Goal: Task Accomplishment & Management: Use online tool/utility

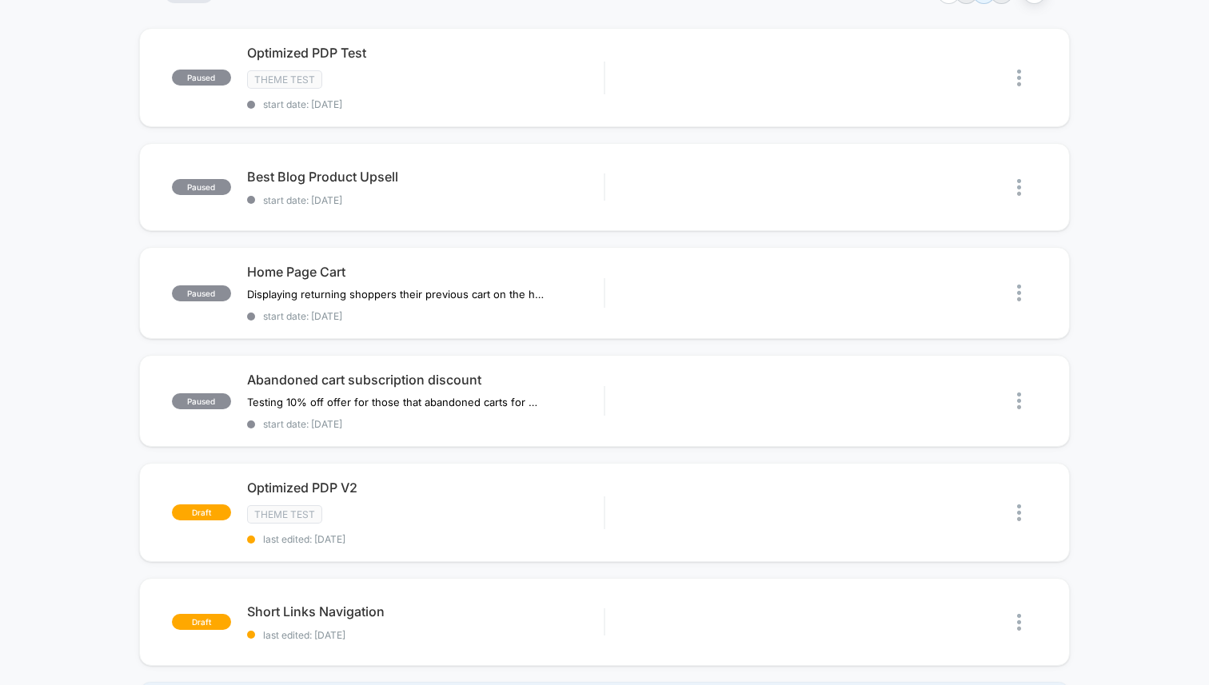
scroll to position [143, 0]
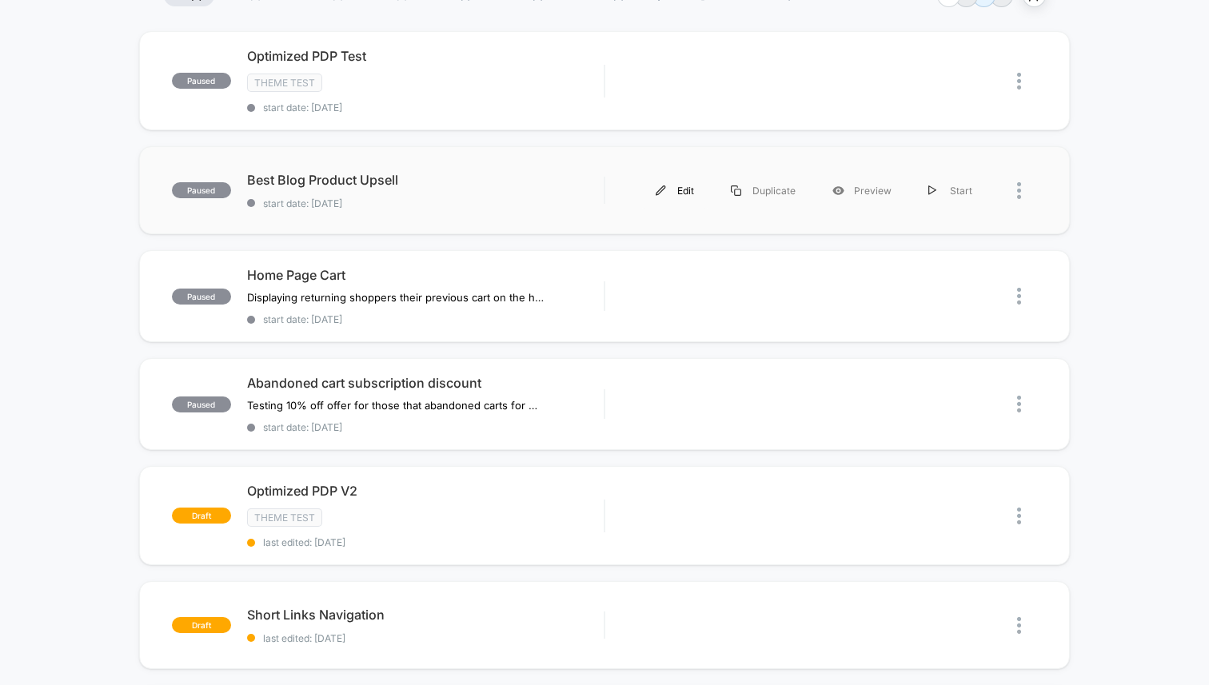
click at [672, 185] on div "Edit" at bounding box center [674, 191] width 75 height 36
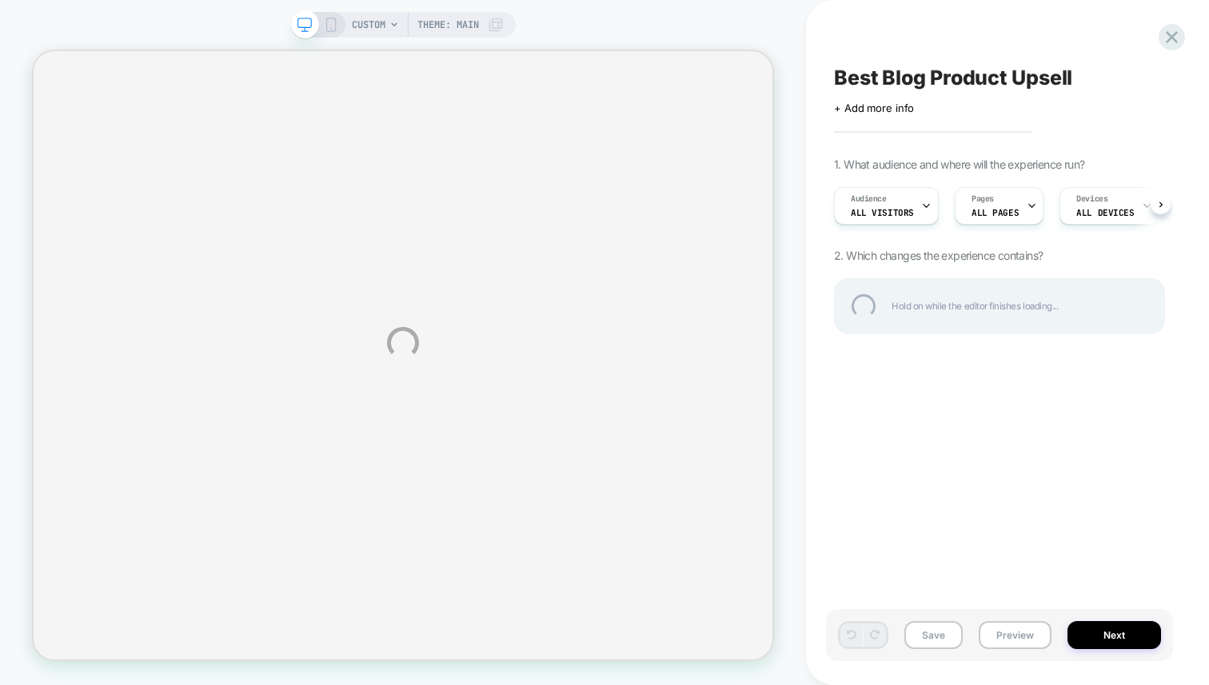
click at [1010, 206] on div "CUSTOM Theme: MAIN Best Blog Product Upsell Click to edit experience details + …" at bounding box center [604, 342] width 1209 height 685
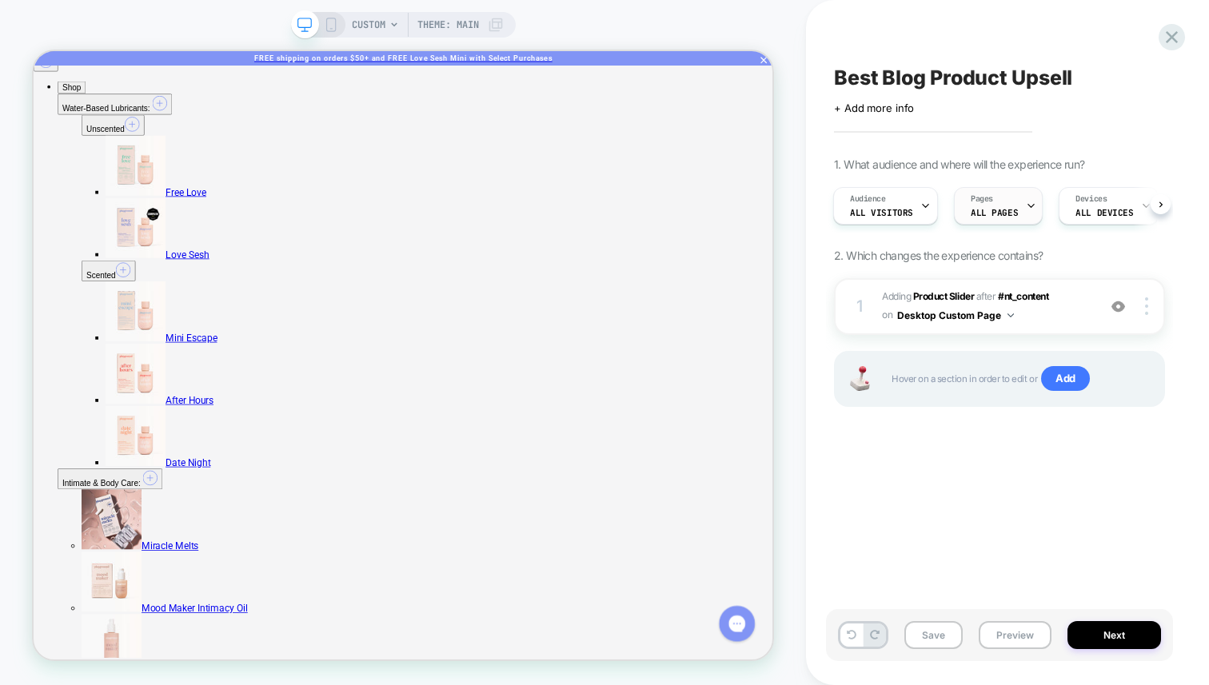
click at [987, 210] on span "ALL PAGES" at bounding box center [994, 212] width 47 height 11
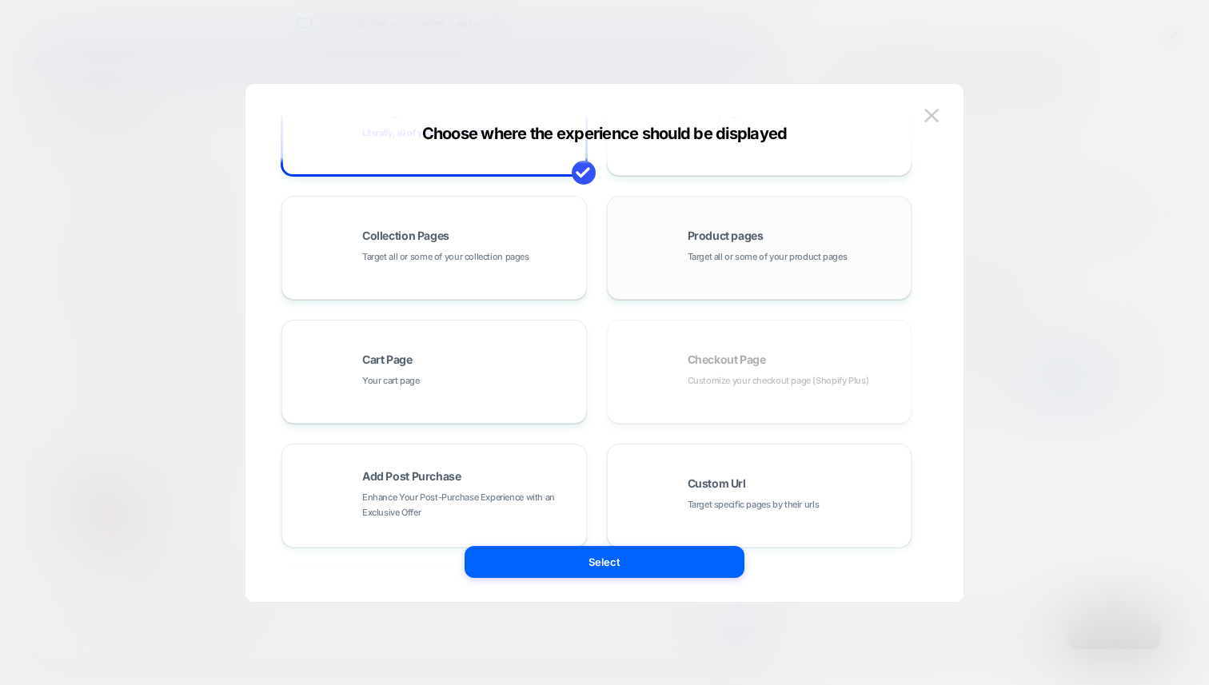
scroll to position [241, 0]
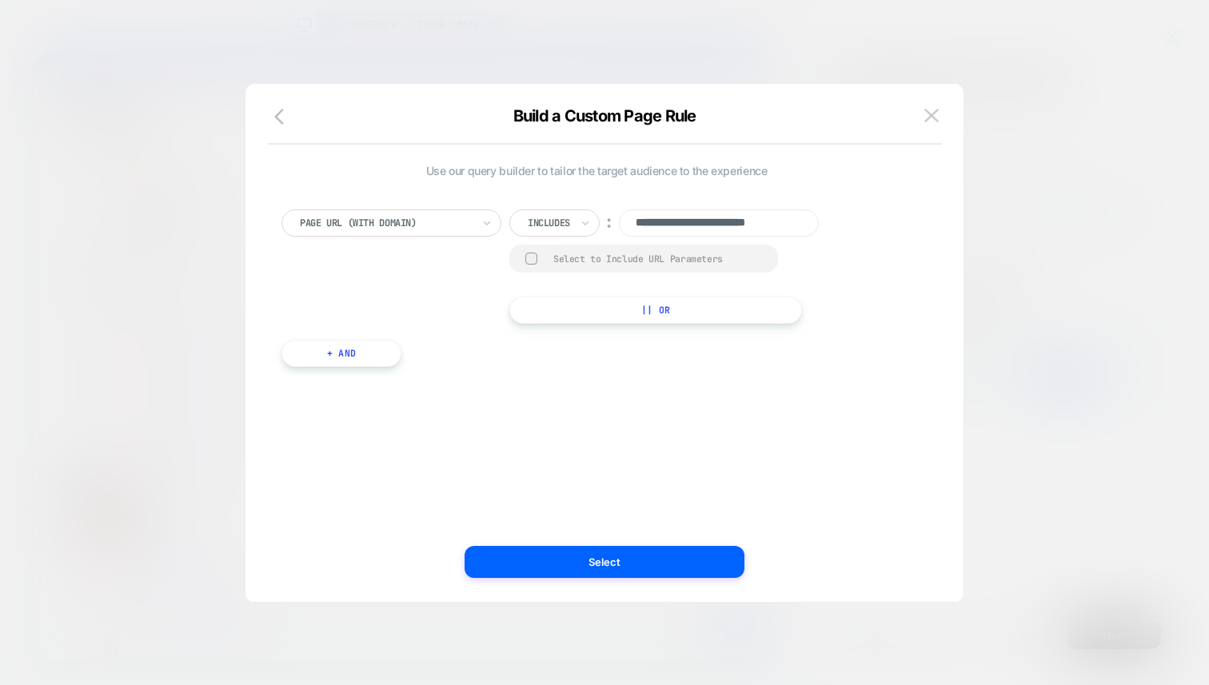
scroll to position [0, 16]
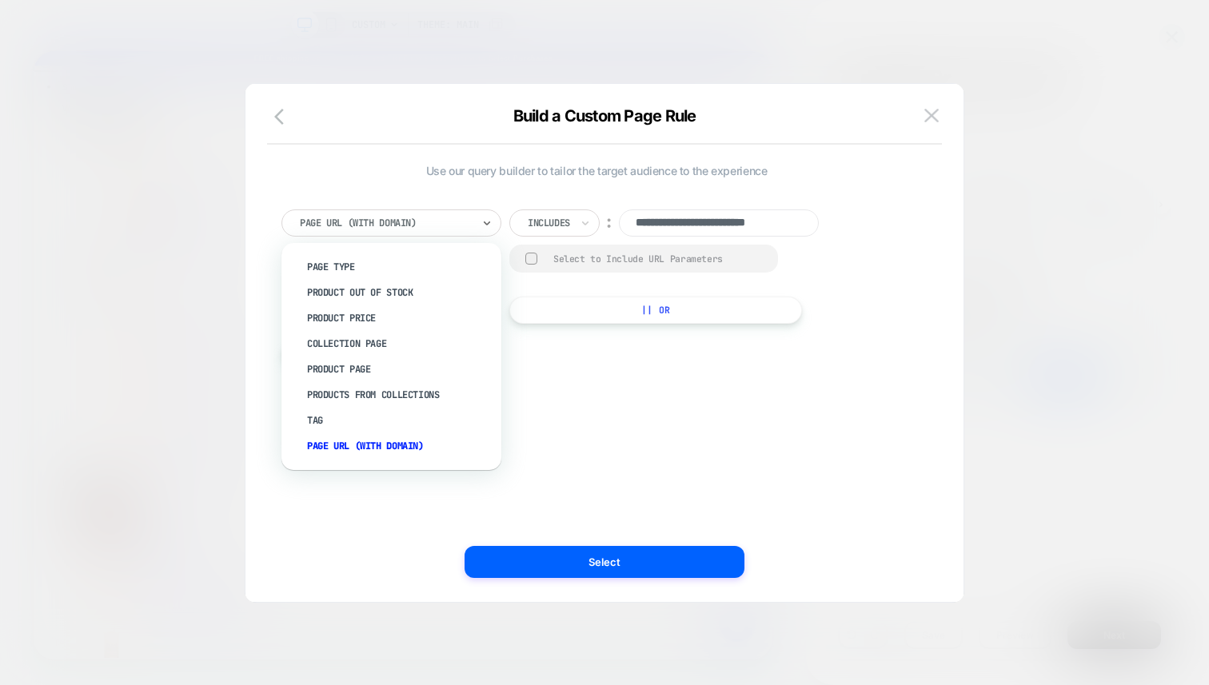
click at [579, 432] on div "**********" at bounding box center [596, 343] width 670 height 454
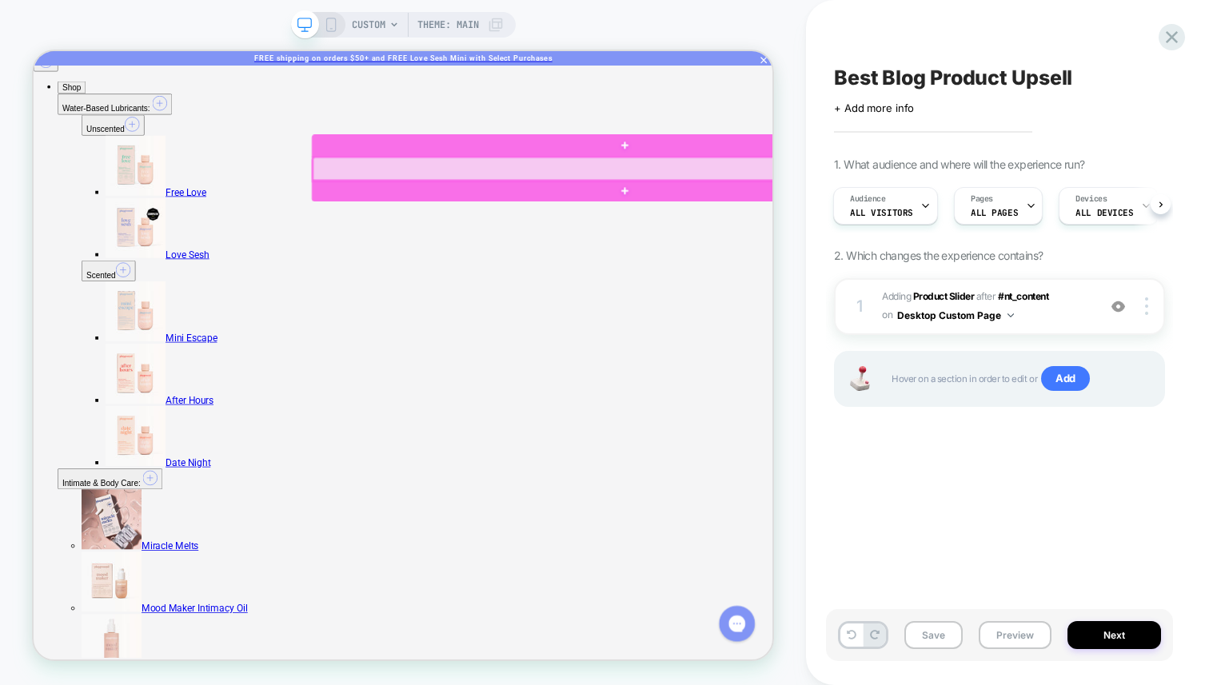
click at [787, 204] on div at bounding box center [823, 209] width 835 height 32
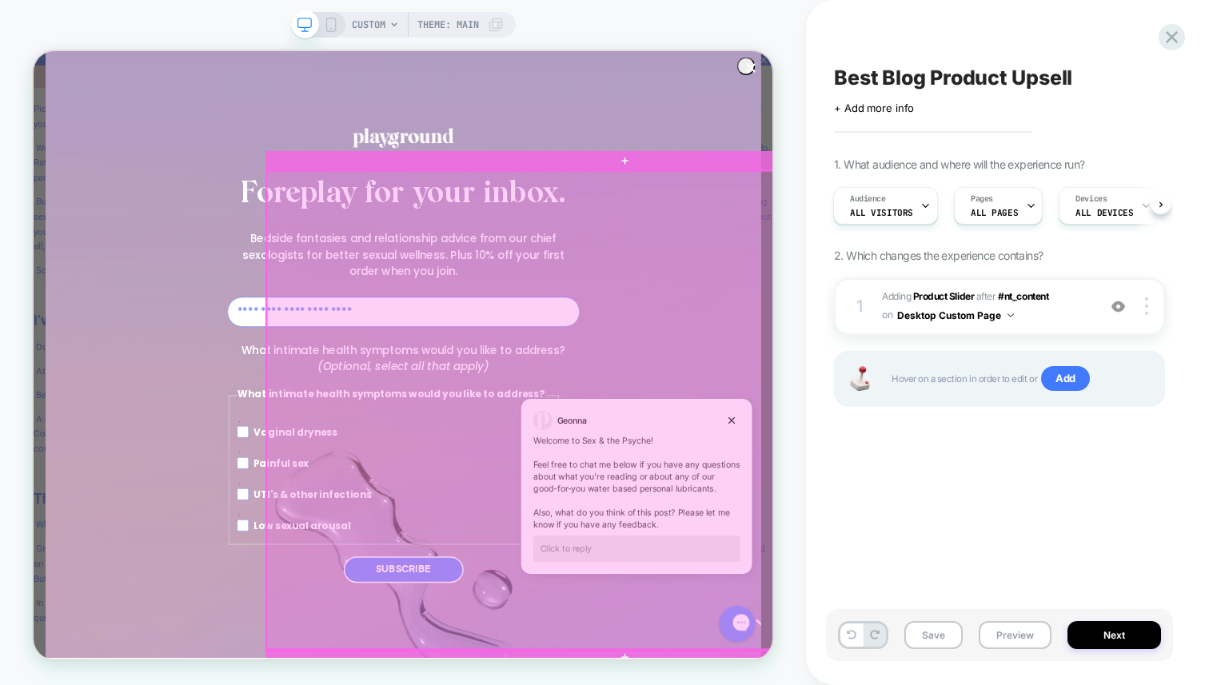
scroll to position [3135, 0]
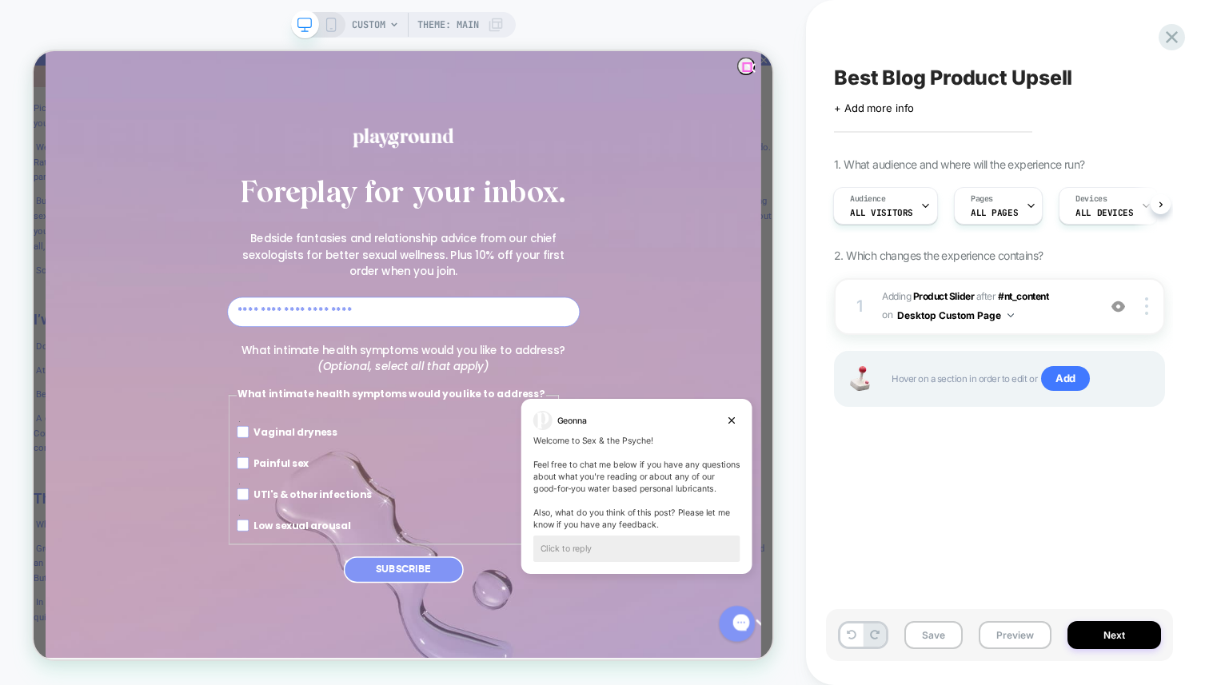
click at [985, 73] on icon "Close dialog" at bounding box center [990, 74] width 10 height 10
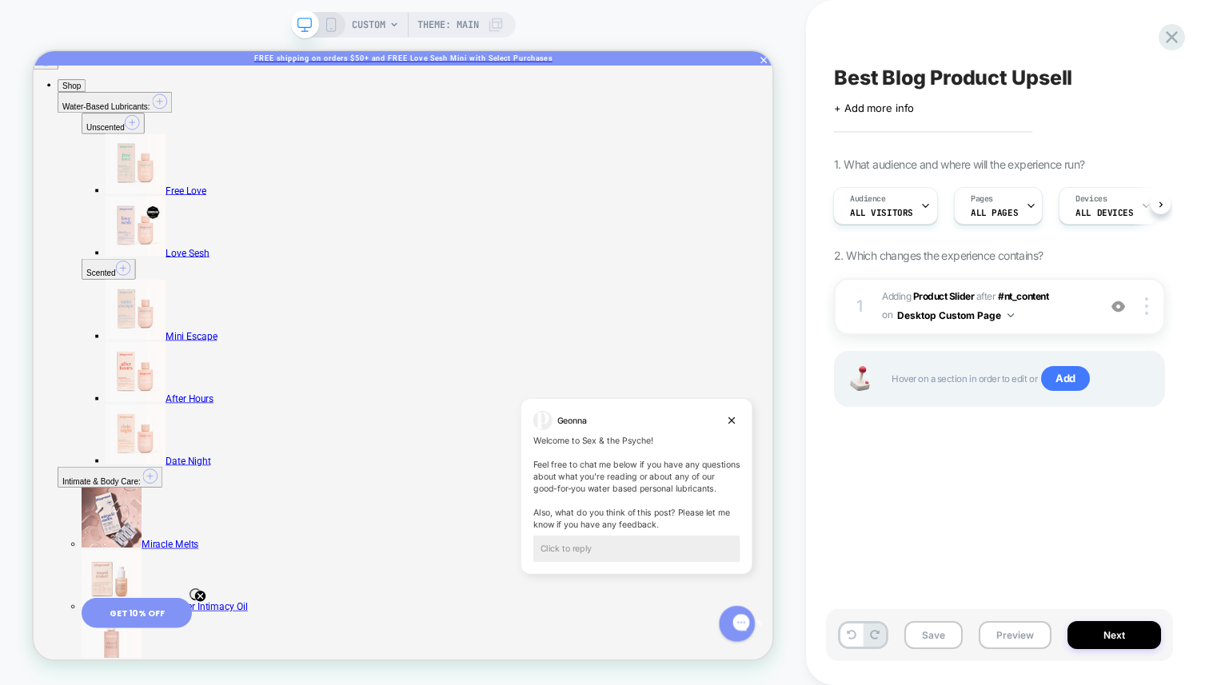
scroll to position [0, 0]
click at [991, 313] on button "Desktop Custom Page" at bounding box center [955, 315] width 117 height 20
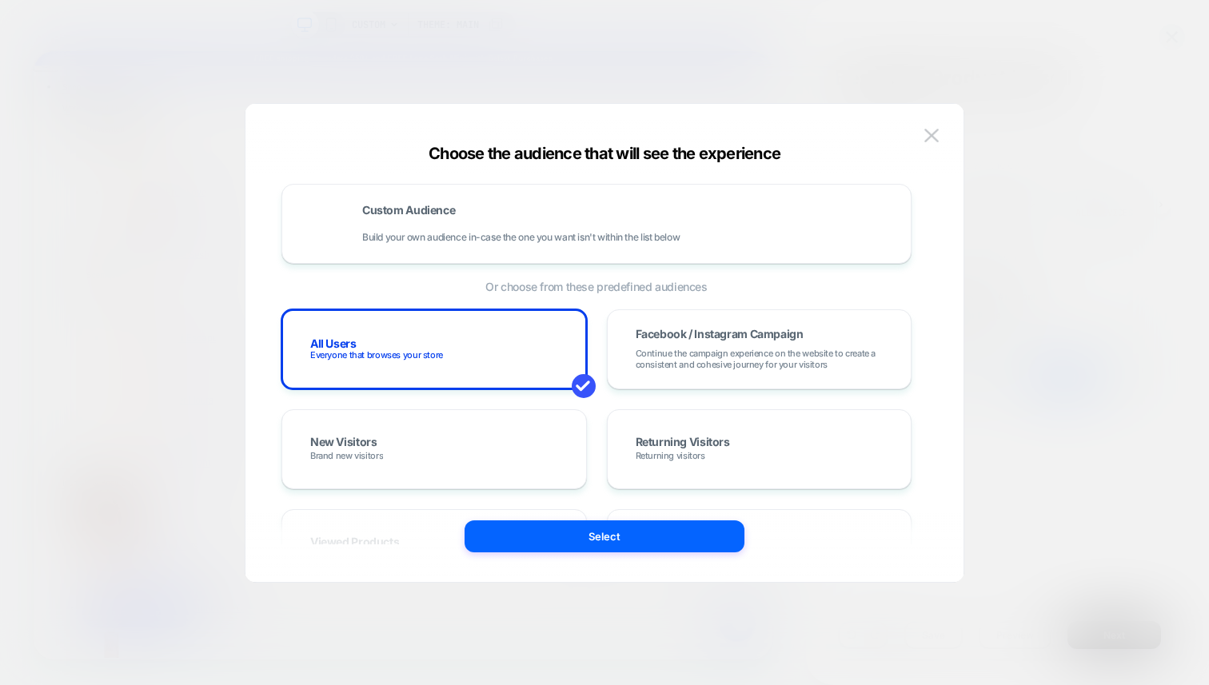
click at [1021, 152] on div at bounding box center [604, 342] width 1209 height 685
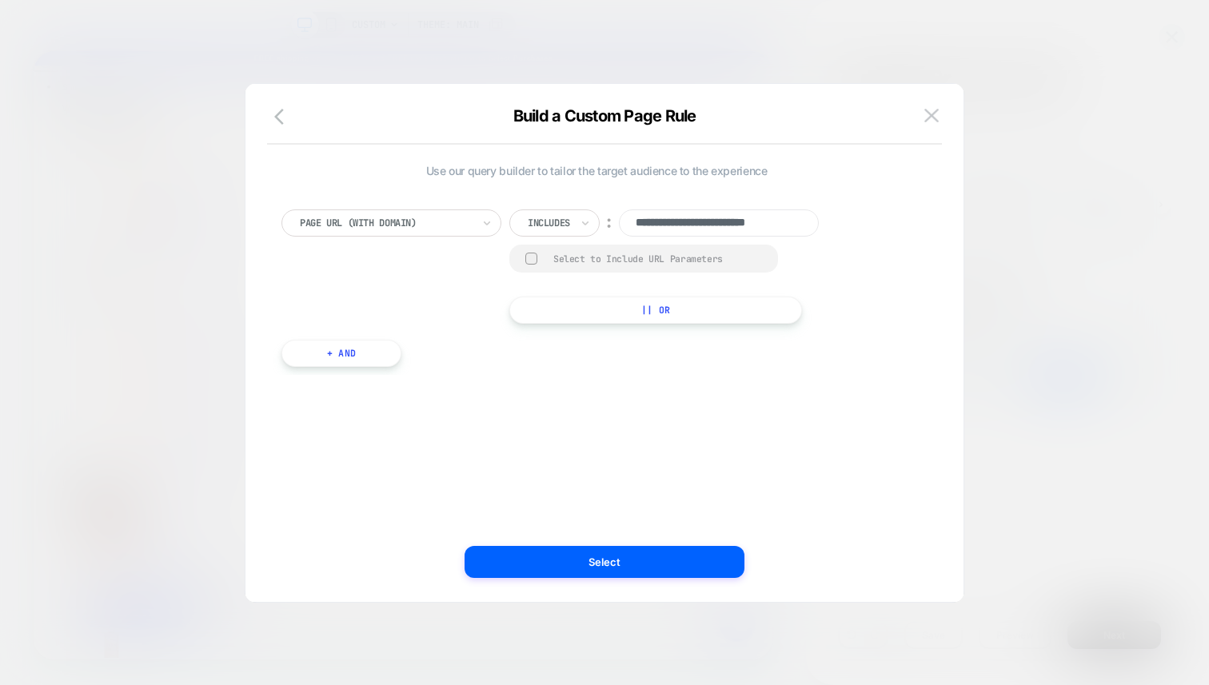
scroll to position [0, 16]
click at [0, 0] on input "**********" at bounding box center [0, 0] width 0 height 0
paste input "**********"
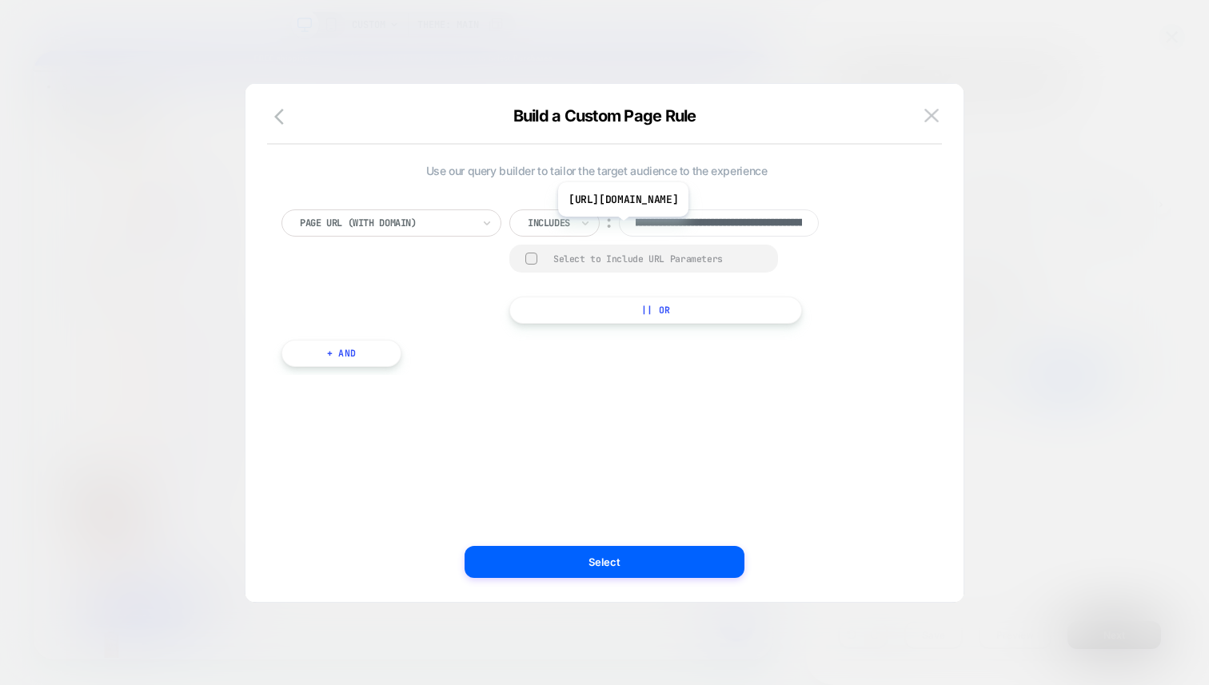
scroll to position [0, 492]
type input "**********"
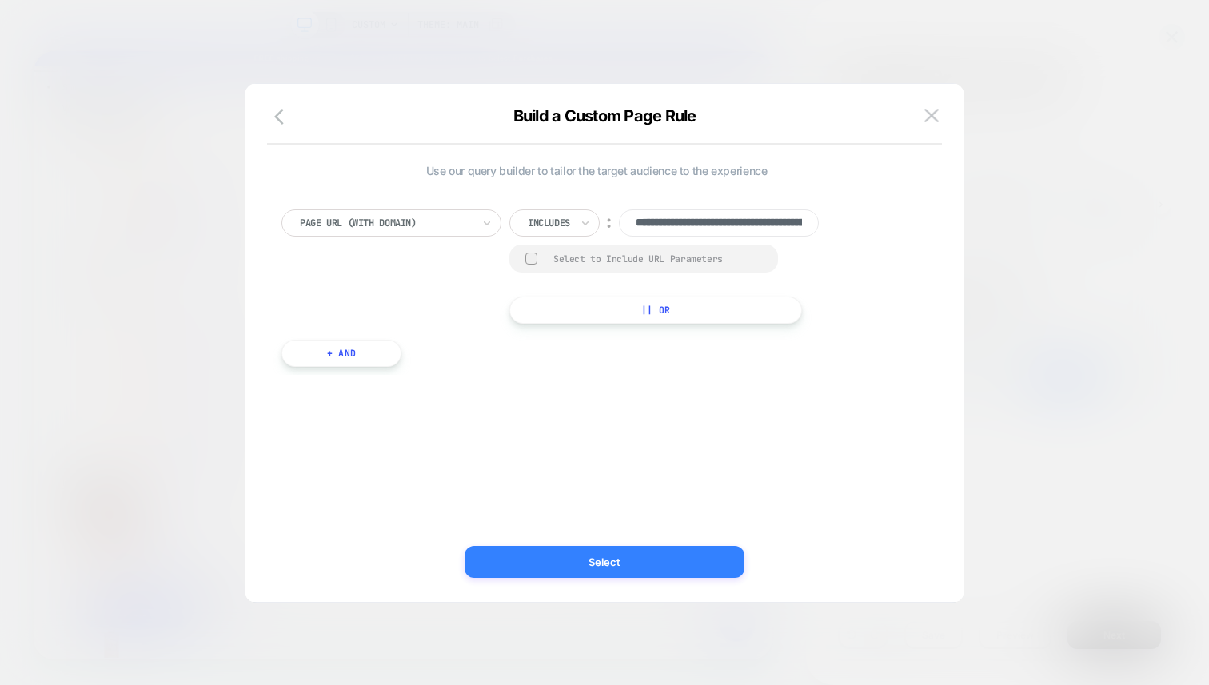
click at [0, 0] on button "Select" at bounding box center [0, 0] width 0 height 0
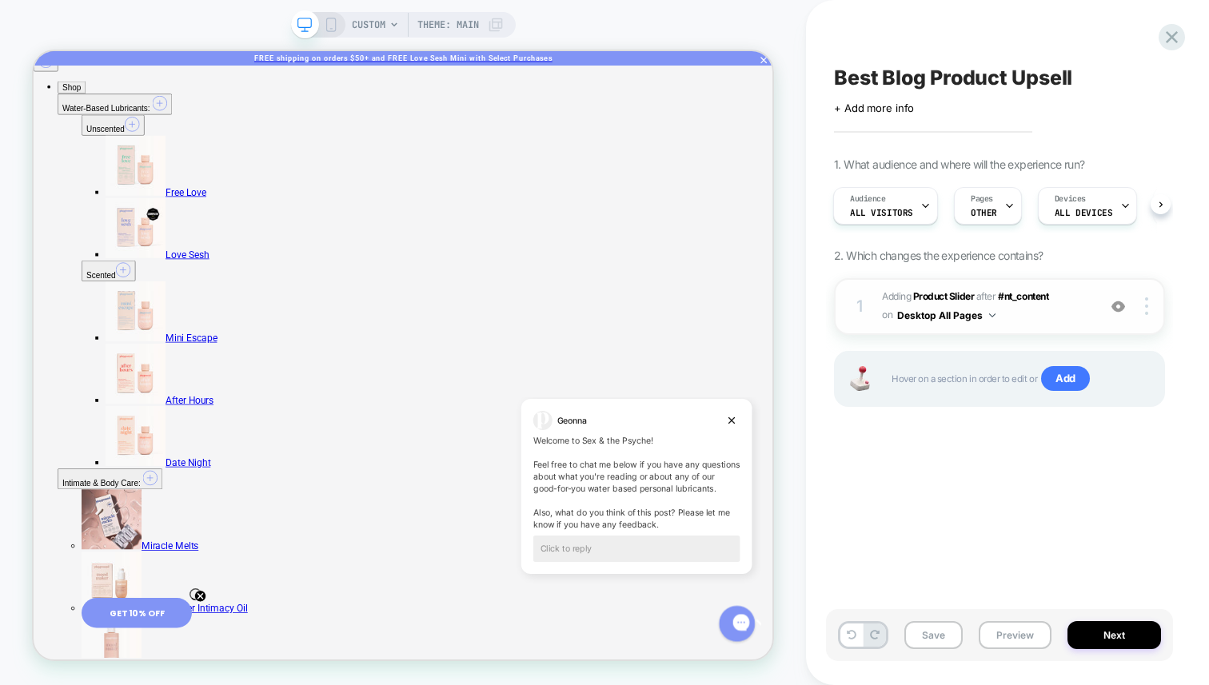
click at [981, 316] on button "Desktop All Pages" at bounding box center [946, 315] width 98 height 20
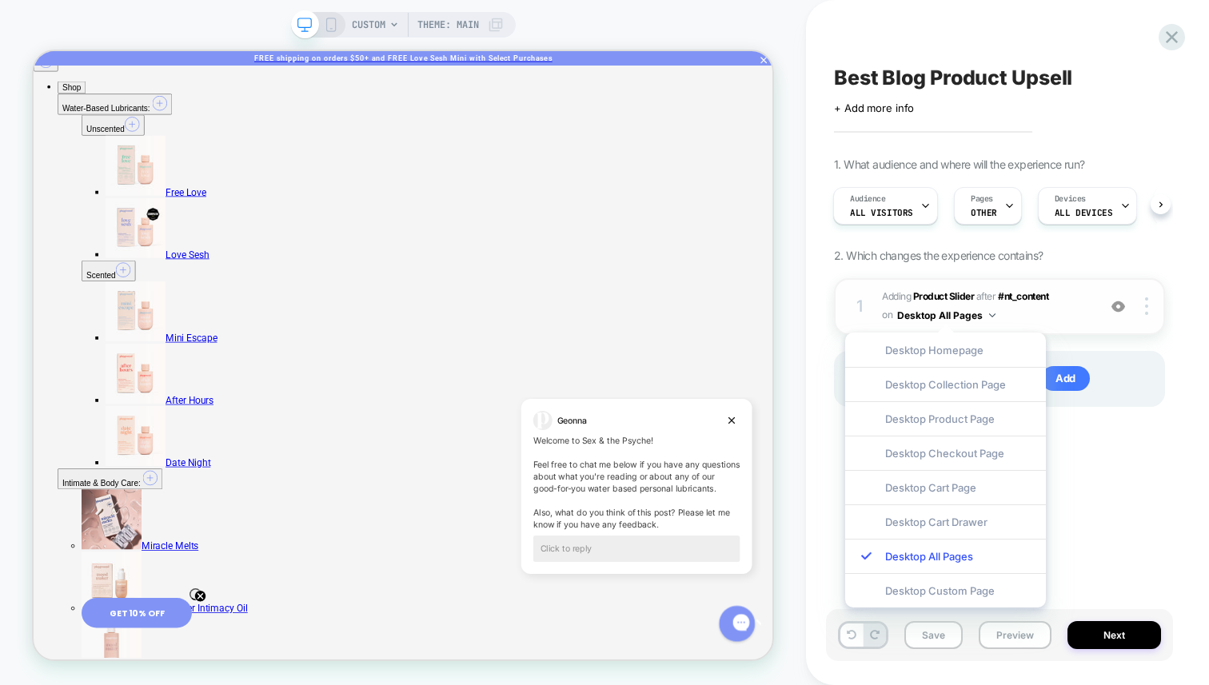
click at [981, 316] on button "Desktop All Pages" at bounding box center [946, 315] width 98 height 20
click at [327, 22] on icon at bounding box center [331, 25] width 14 height 14
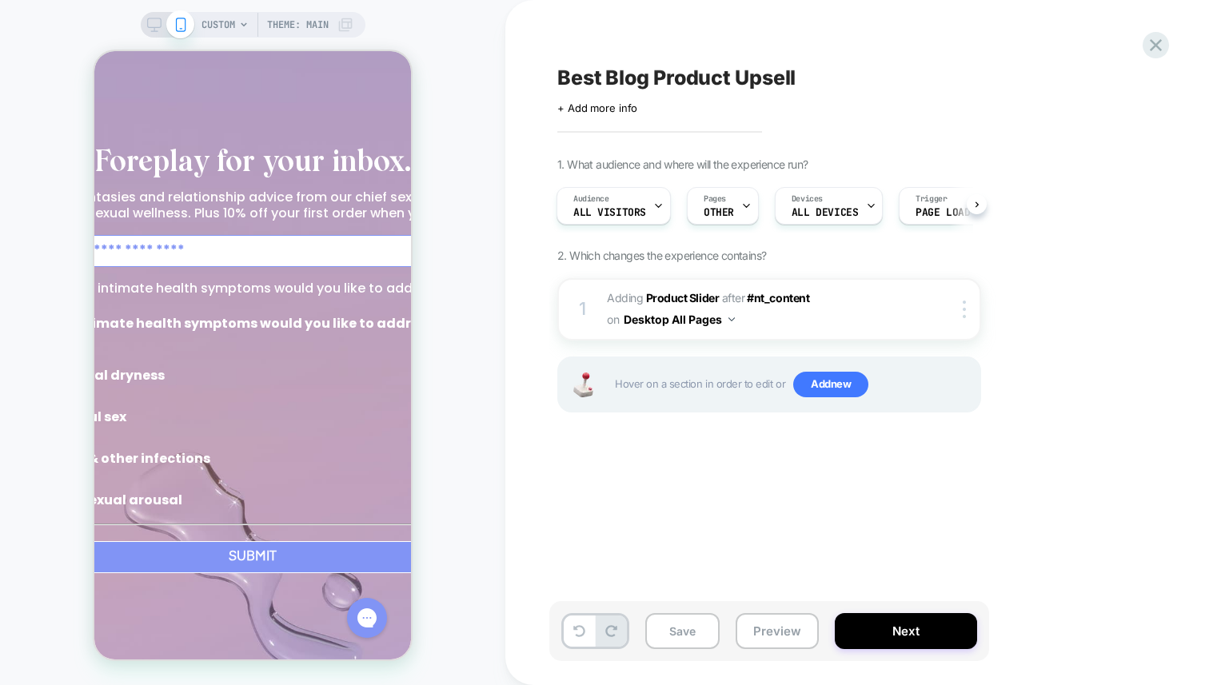
scroll to position [3063, 0]
click at [484, 71] on circle "Close dialog" at bounding box center [495, 73] width 23 height 23
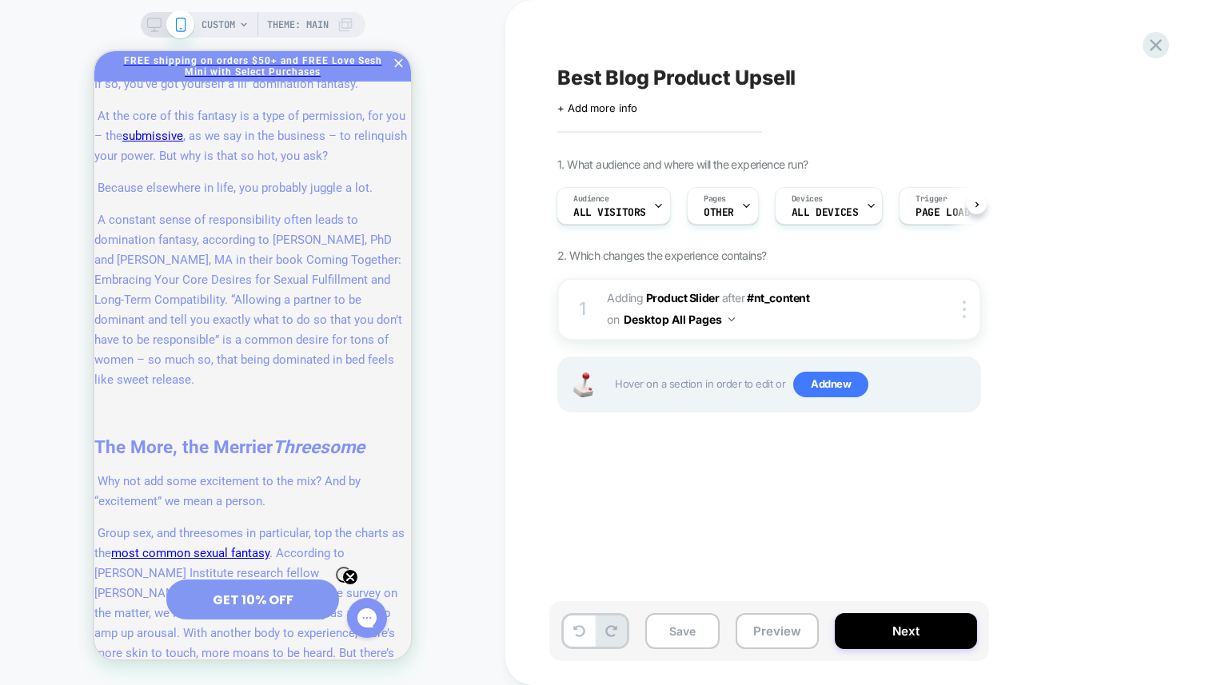
scroll to position [4761, 0]
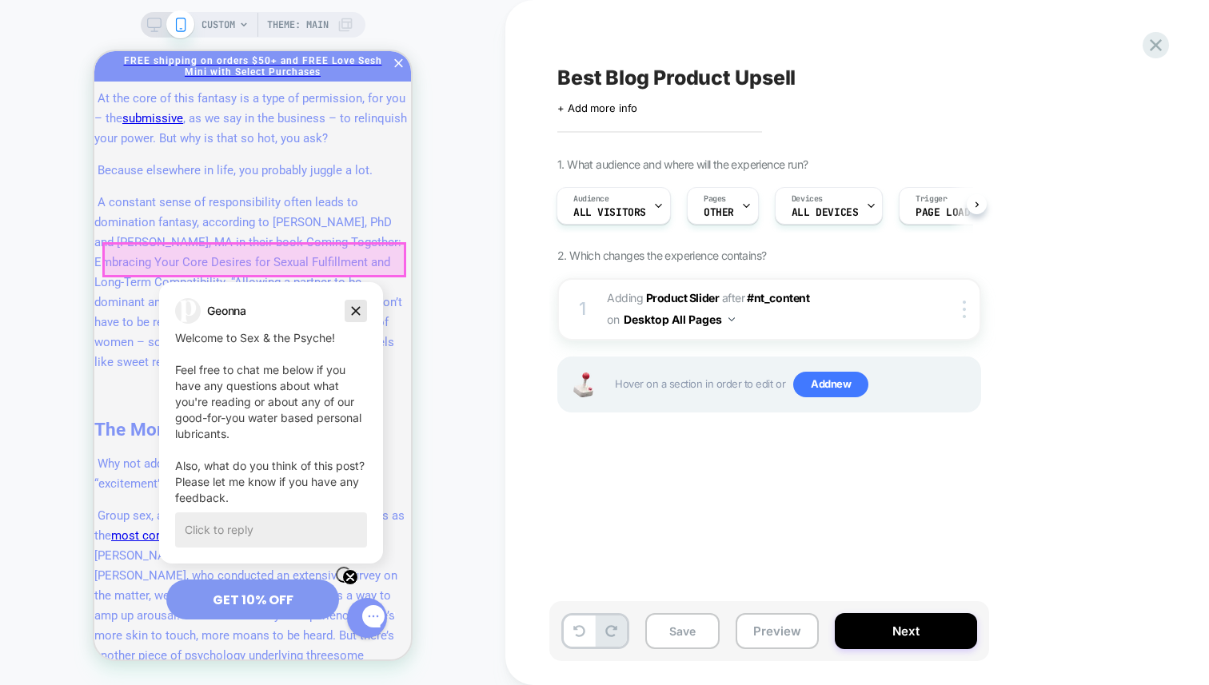
click at [355, 309] on icon "Dismiss campaign" at bounding box center [356, 310] width 16 height 19
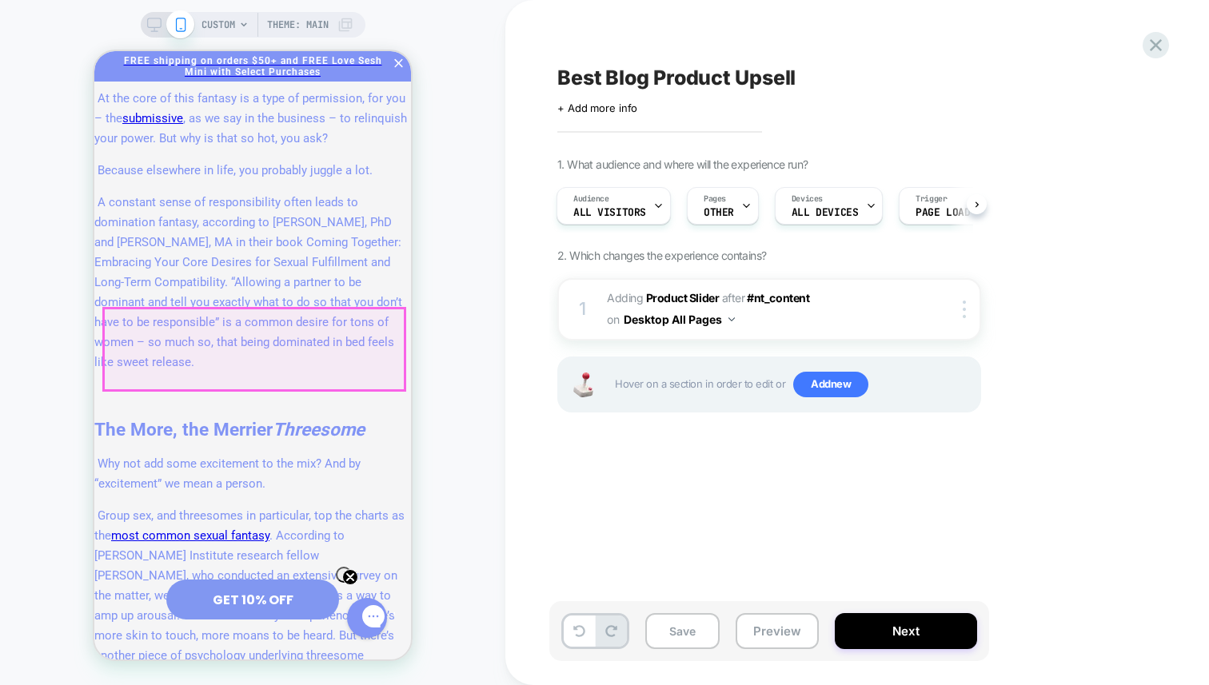
scroll to position [4672, 0]
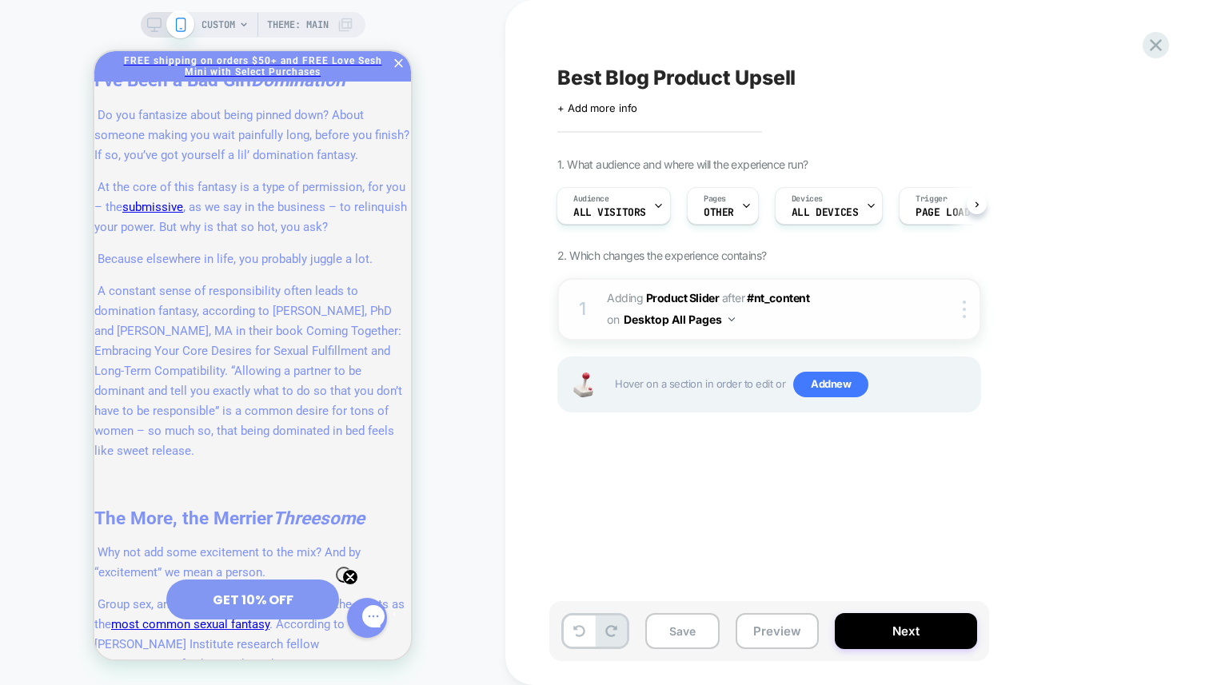
click at [731, 321] on button "Desktop All Pages" at bounding box center [679, 319] width 111 height 23
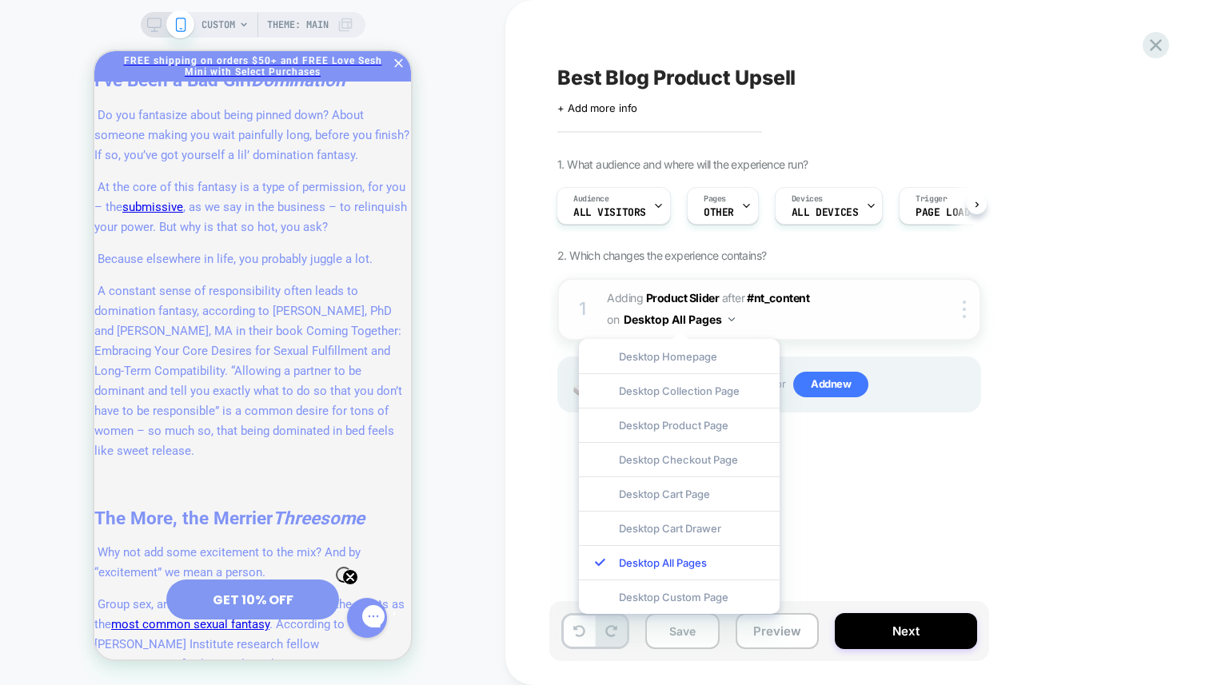
click at [731, 321] on button "Desktop All Pages" at bounding box center [679, 319] width 111 height 23
click at [979, 315] on div at bounding box center [967, 310] width 26 height 18
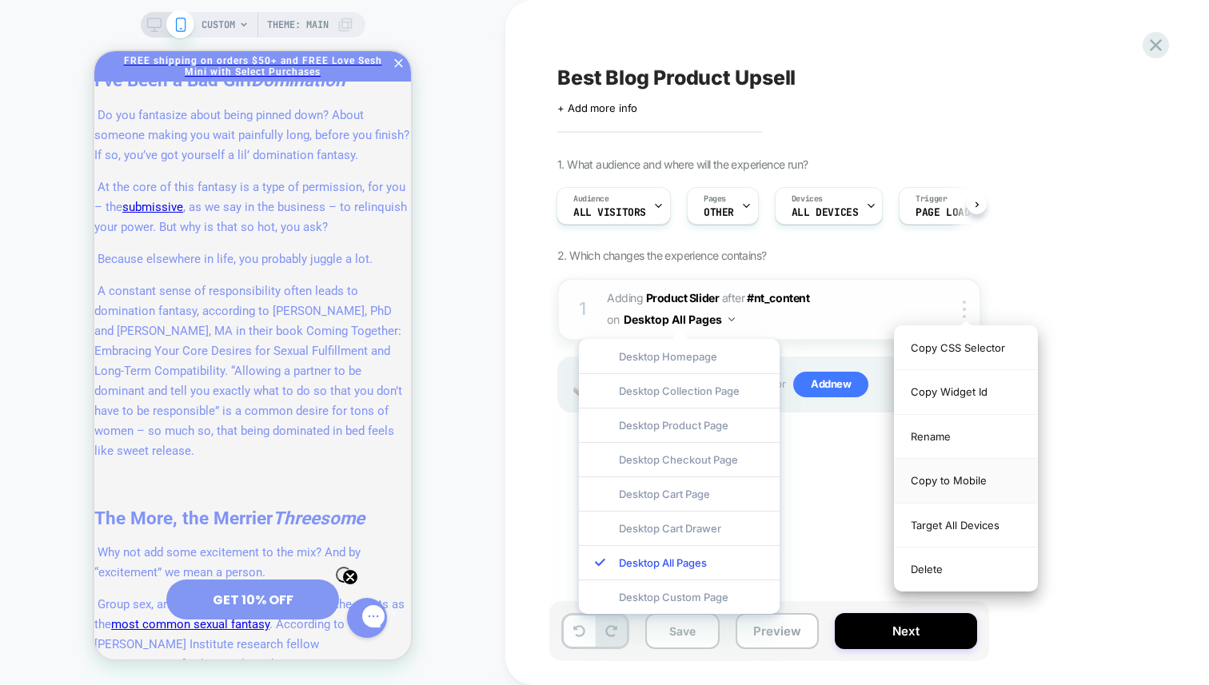
click at [956, 476] on div "Copy to Mobile" at bounding box center [966, 481] width 142 height 44
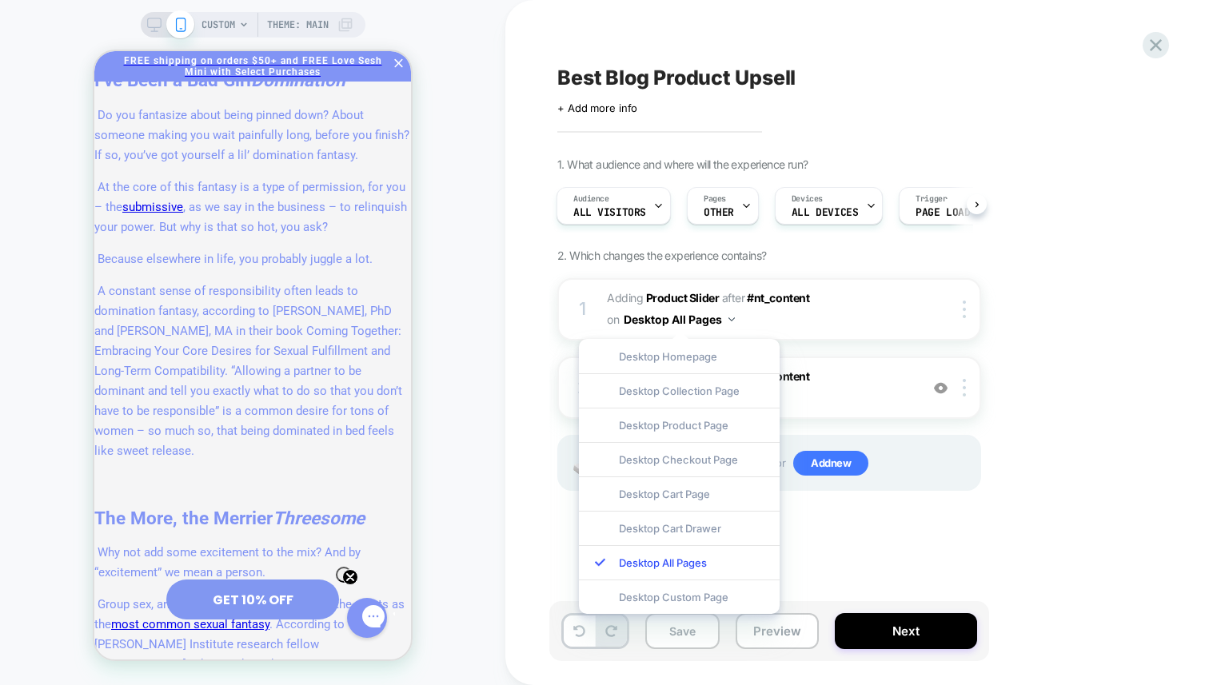
click at [1044, 407] on div "1. What audience and where will the experience run? Audience All Visitors Pages…" at bounding box center [849, 343] width 584 height 373
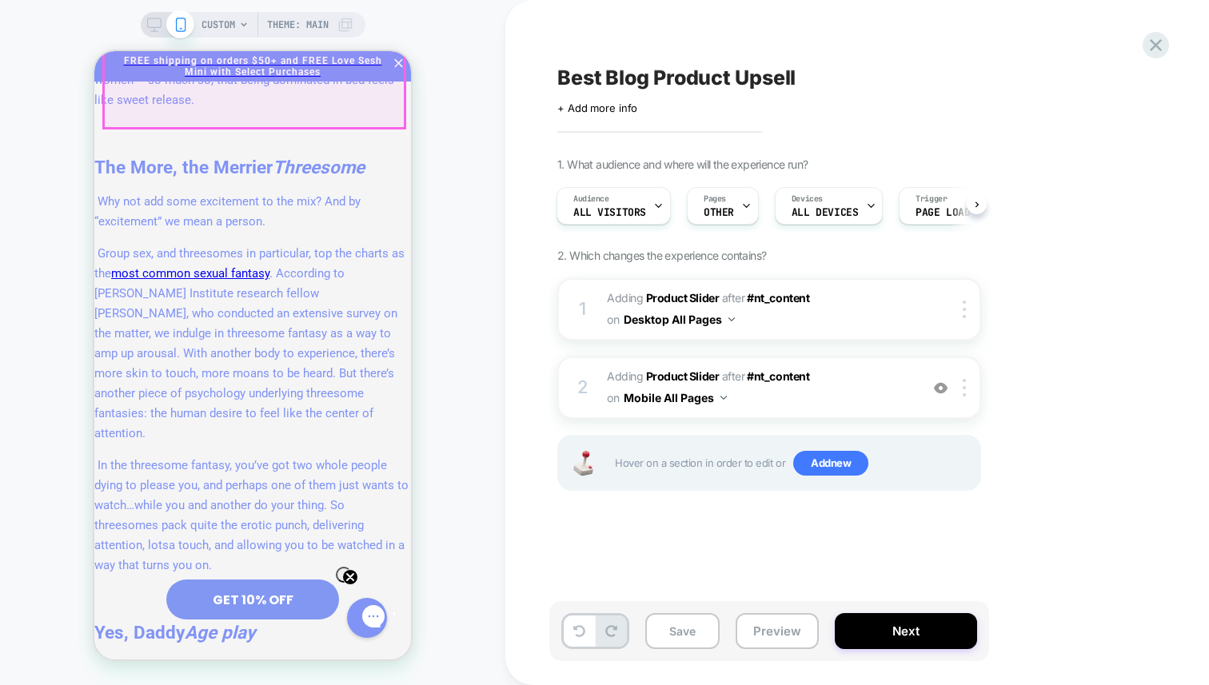
scroll to position [5040, 0]
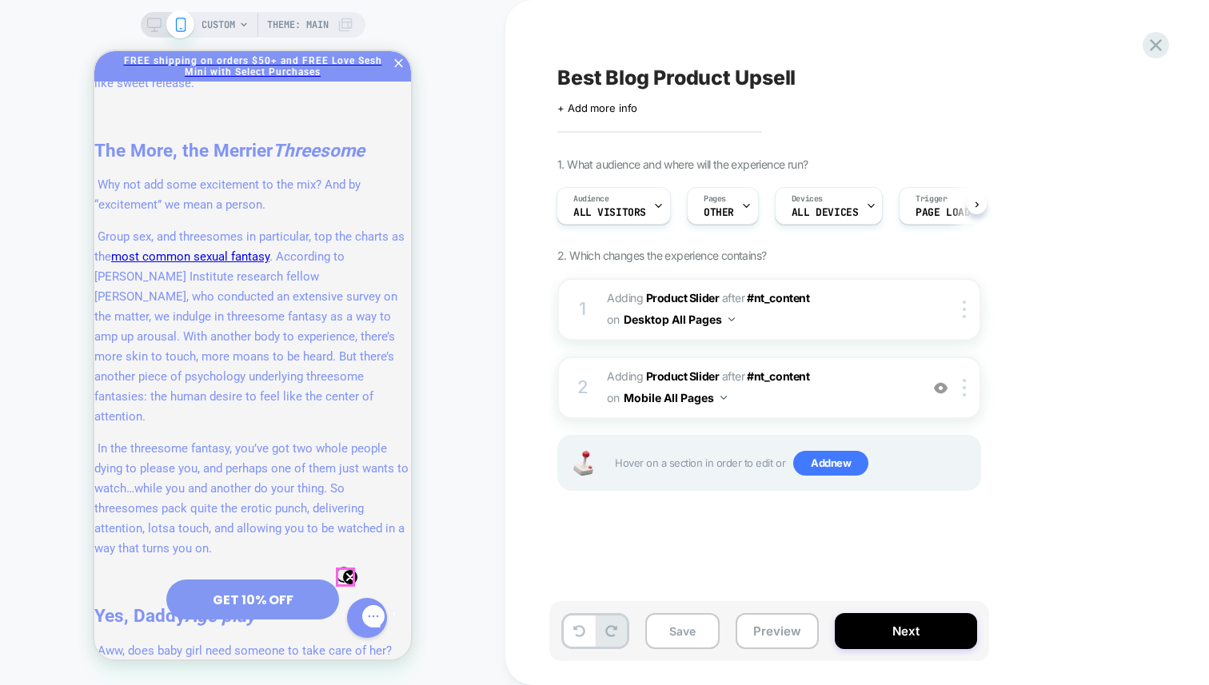
click at [344, 577] on circle "Close teaser" at bounding box center [350, 577] width 15 height 15
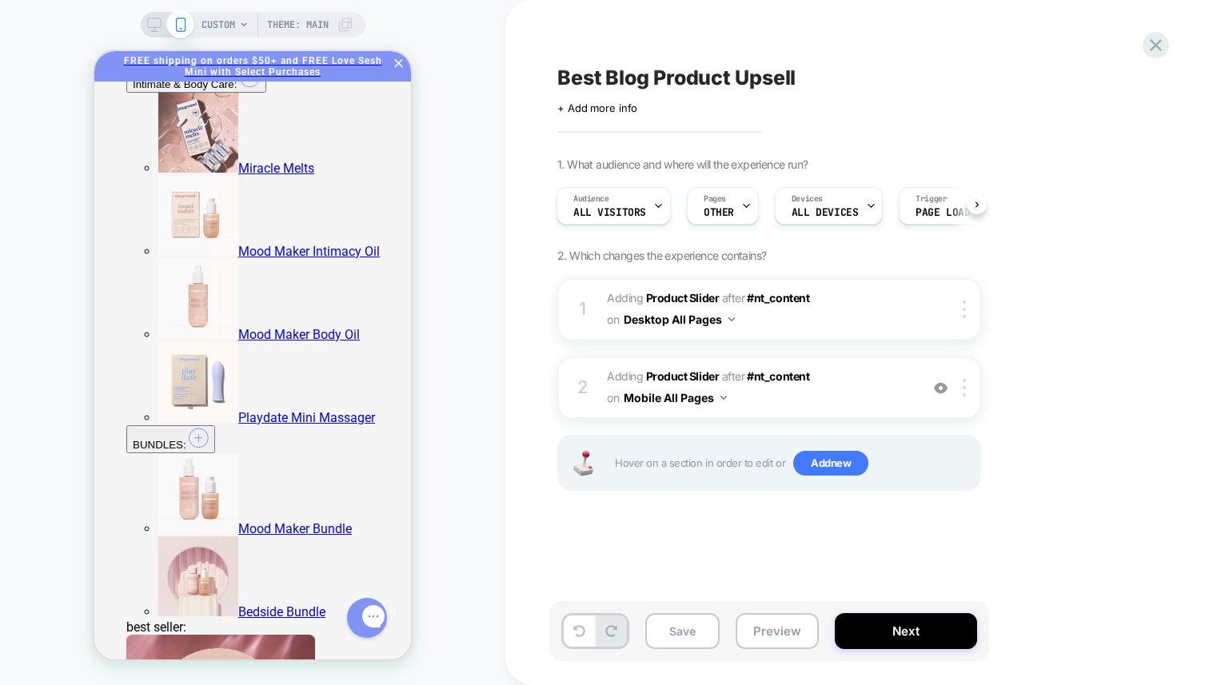
scroll to position [0, 0]
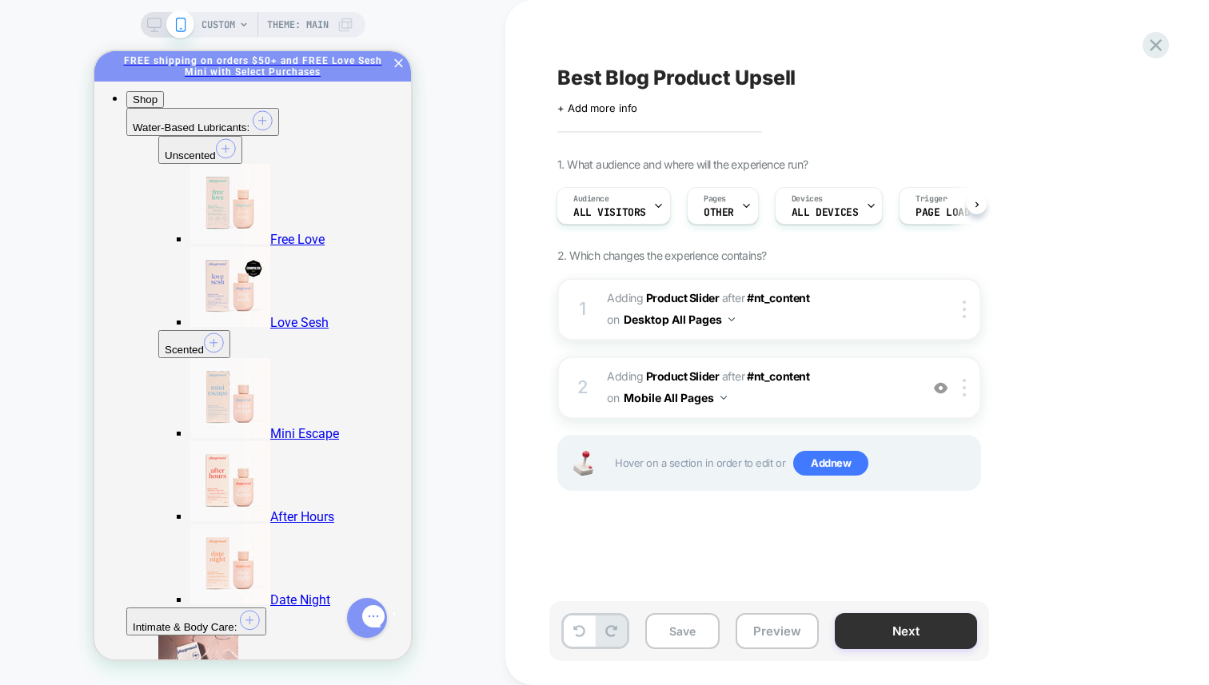
click at [935, 631] on button "Next" at bounding box center [906, 631] width 142 height 36
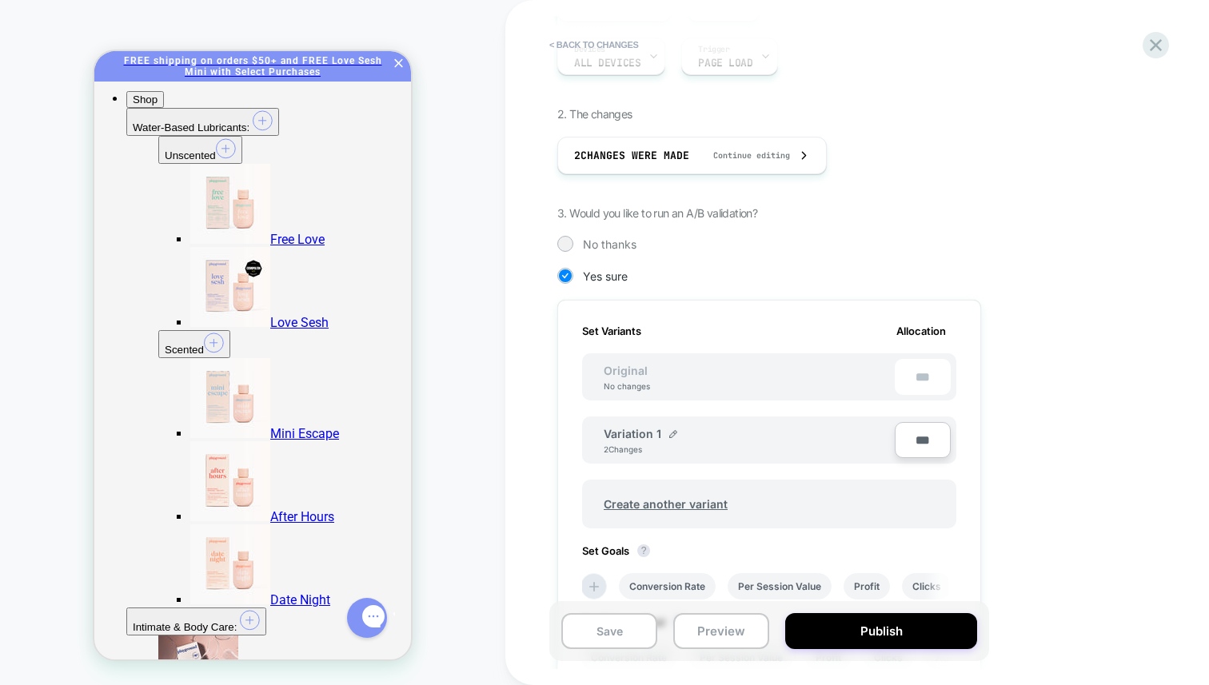
scroll to position [467, 0]
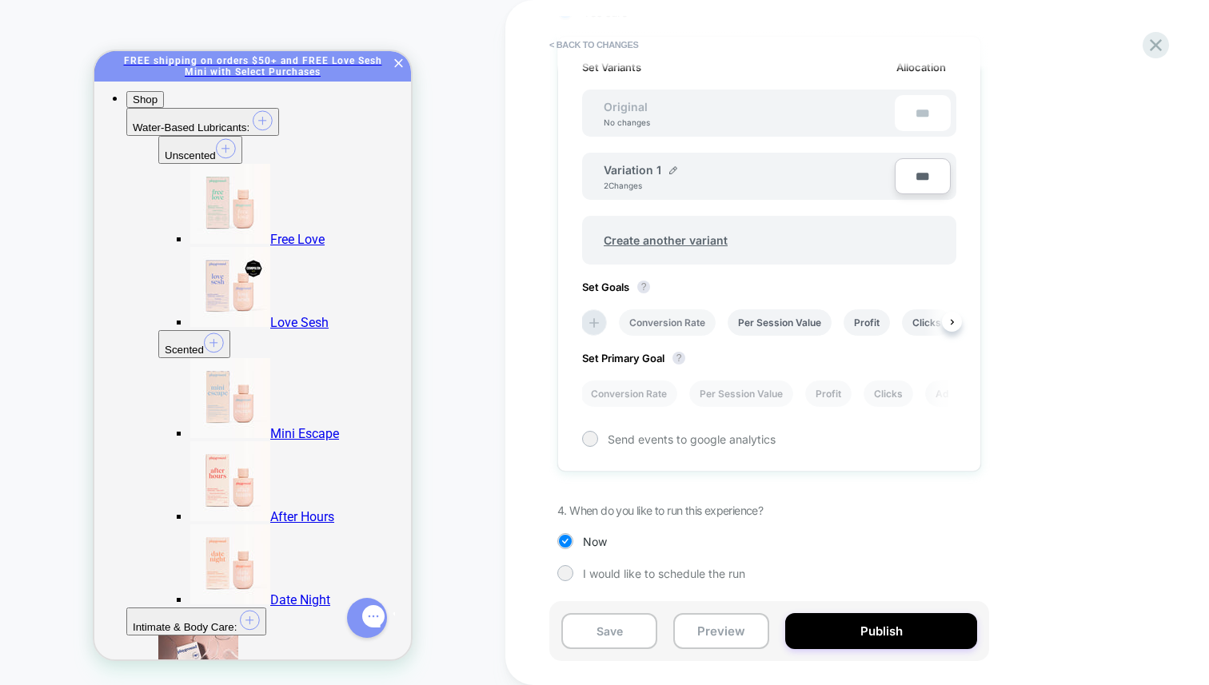
click at [683, 326] on li "Conversion Rate" at bounding box center [667, 322] width 97 height 26
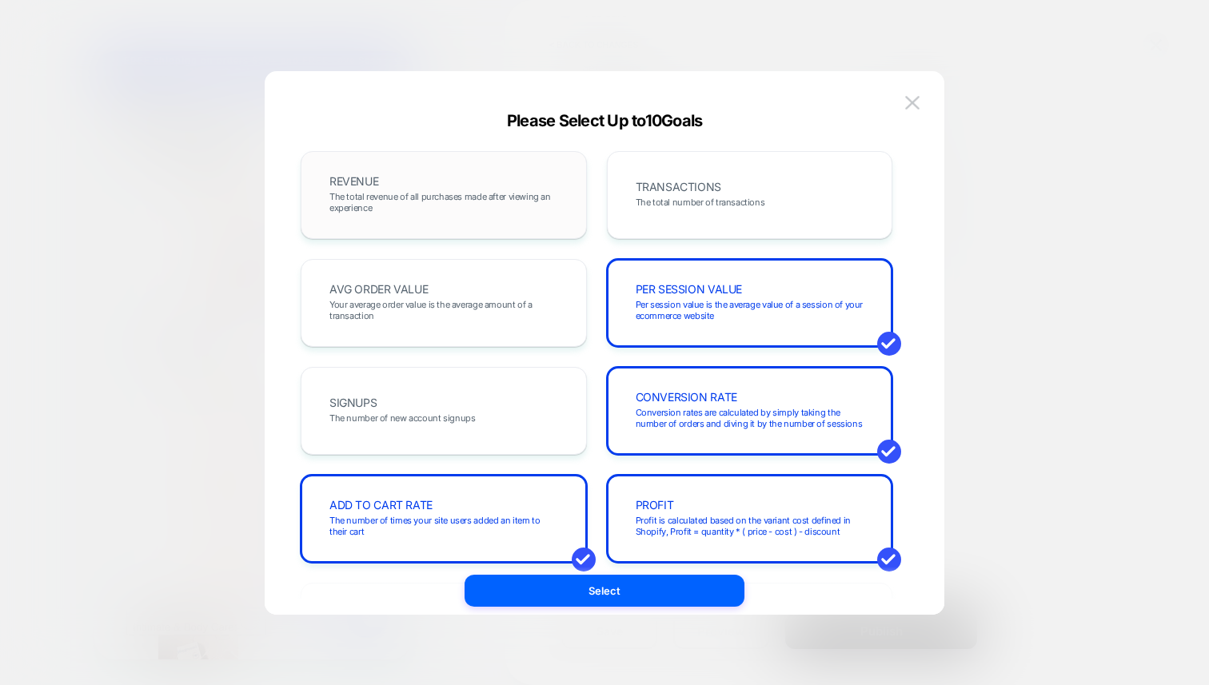
click at [0, 0] on span "The total revenue of all purchases made after viewing an experience" at bounding box center [0, 0] width 0 height 0
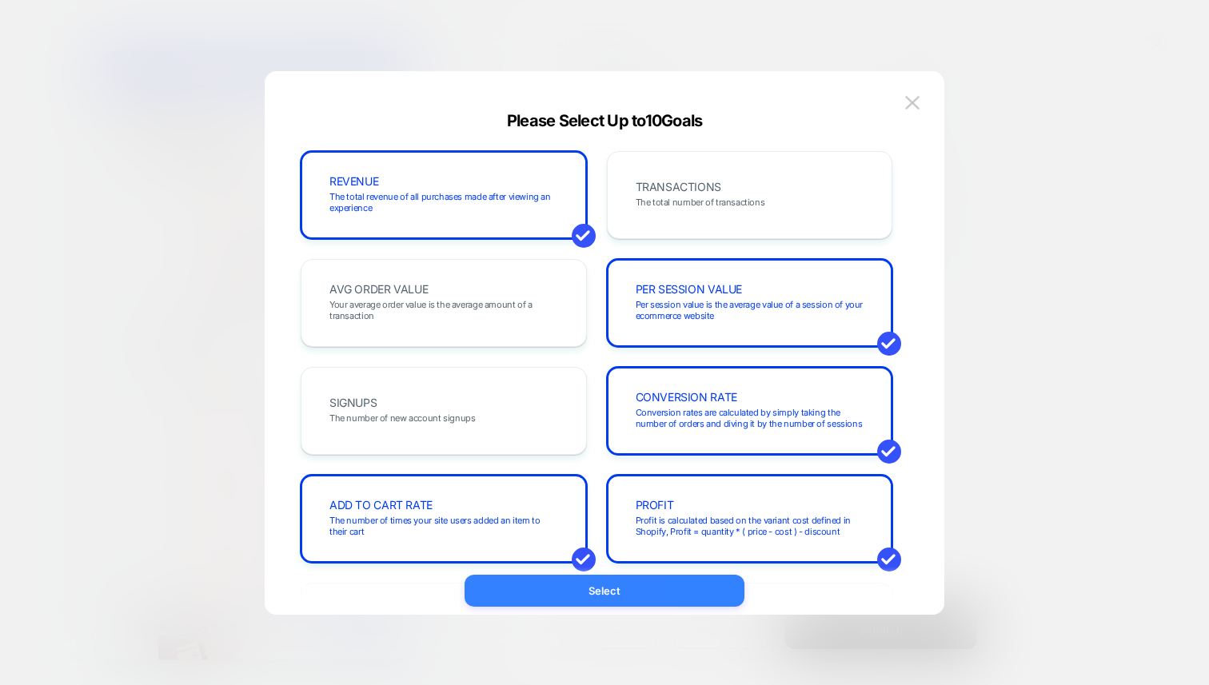
click at [636, 592] on button "Select" at bounding box center [604, 591] width 280 height 32
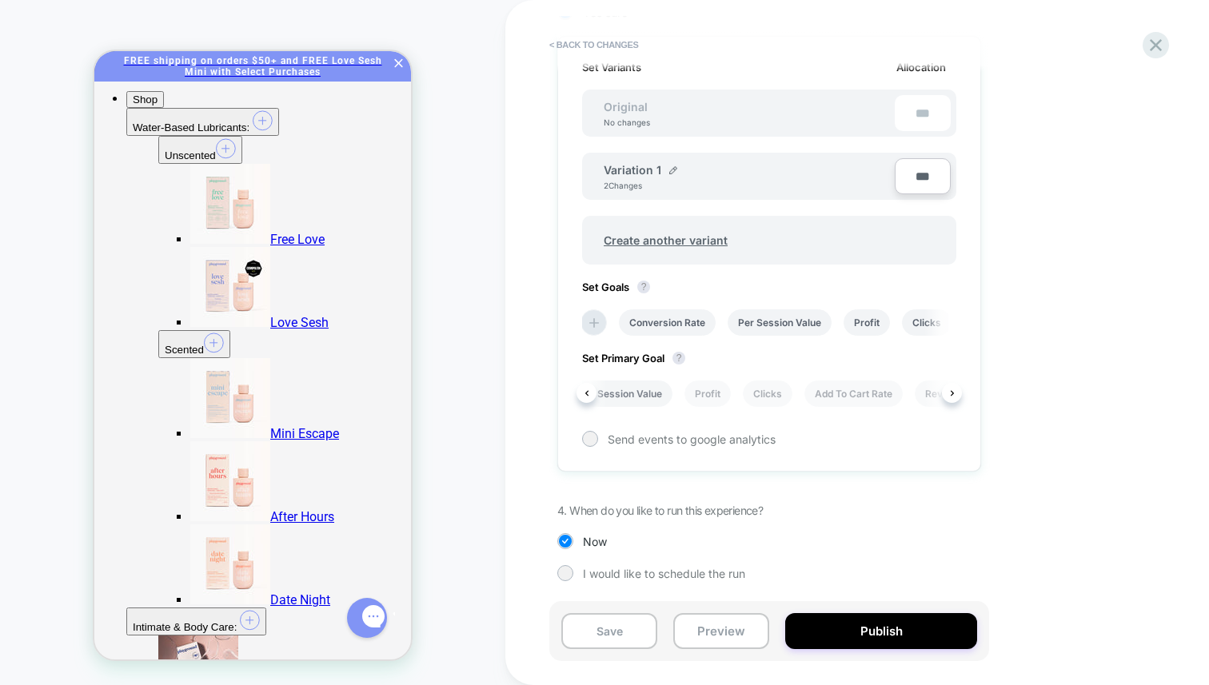
scroll to position [0, 190]
click at [864, 390] on li "Revenue" at bounding box center [881, 394] width 61 height 26
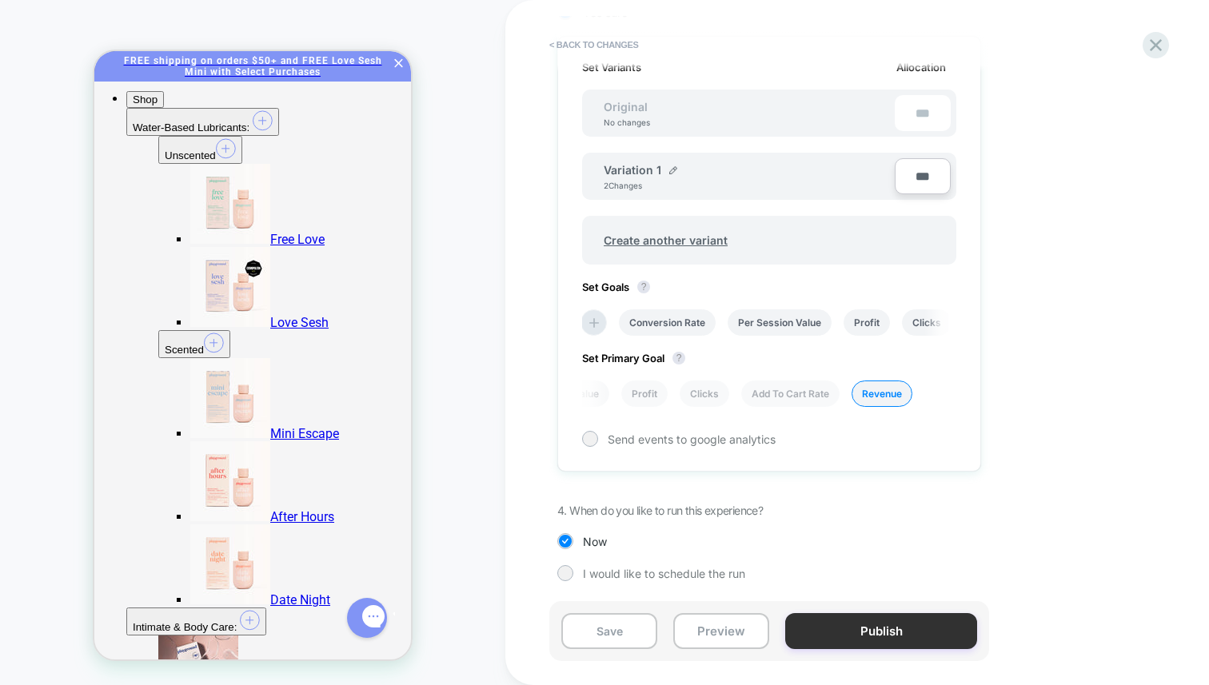
click at [851, 623] on button "Publish" at bounding box center [881, 631] width 192 height 36
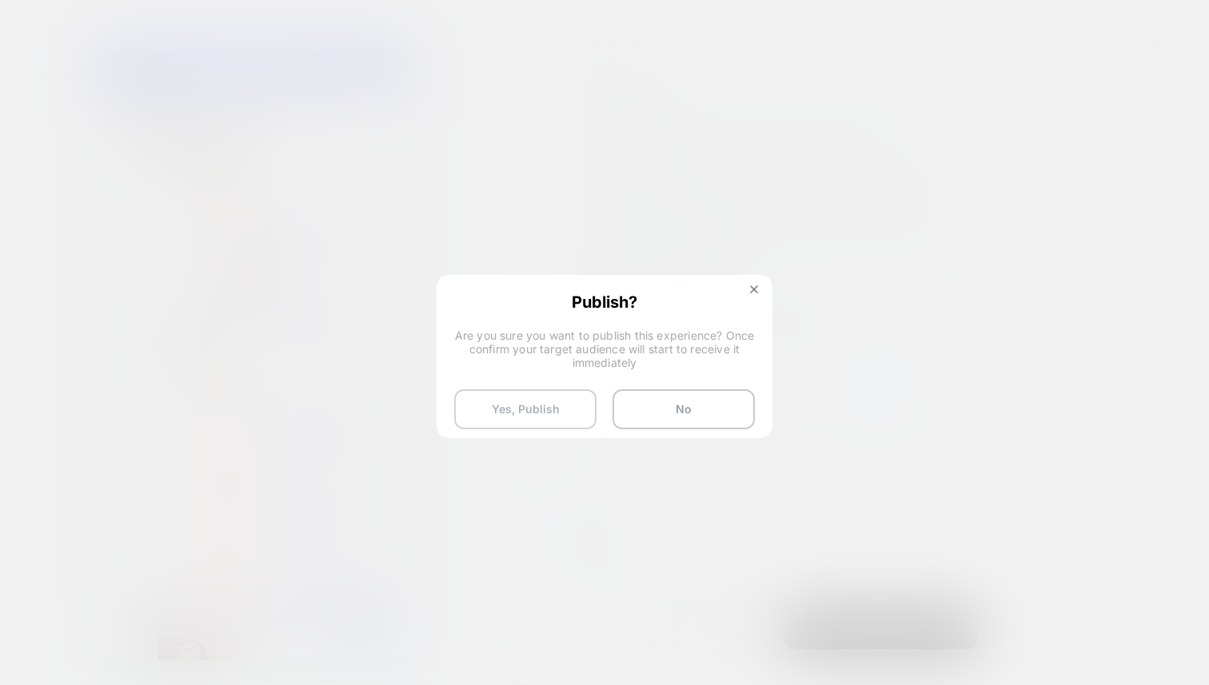
click at [564, 417] on button "Yes, Publish" at bounding box center [525, 409] width 142 height 40
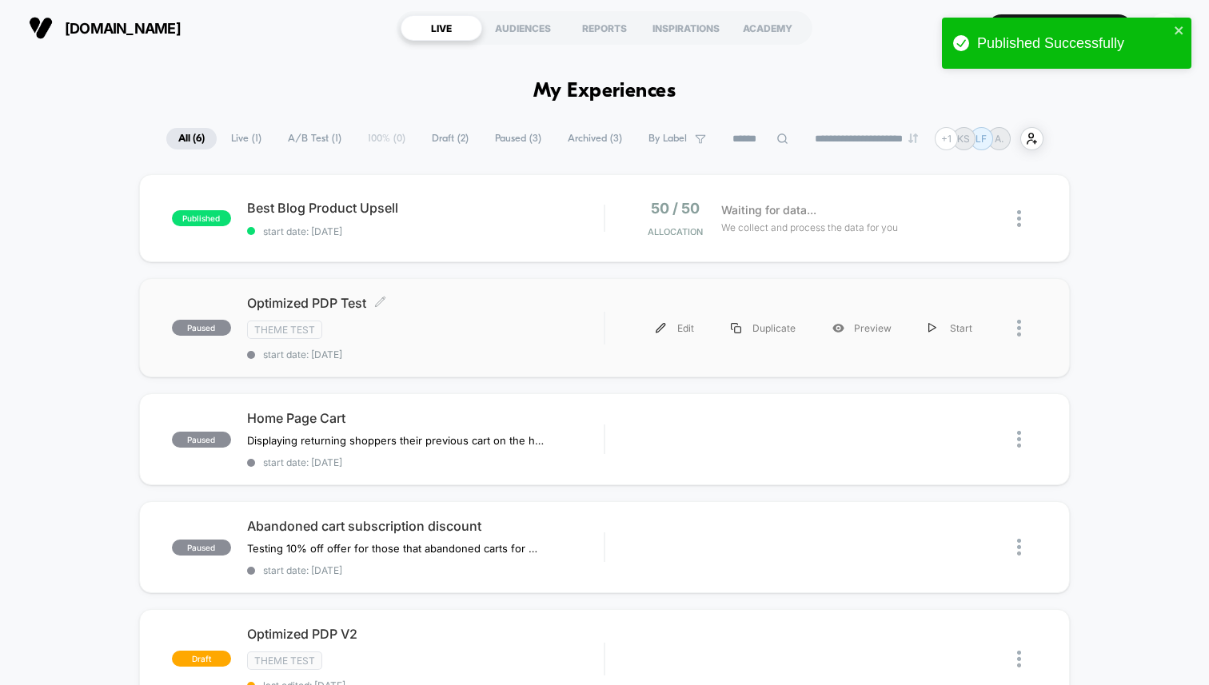
click at [521, 317] on div "Optimized PDP Test Click to edit experience details Click to edit experience de…" at bounding box center [425, 328] width 357 height 66
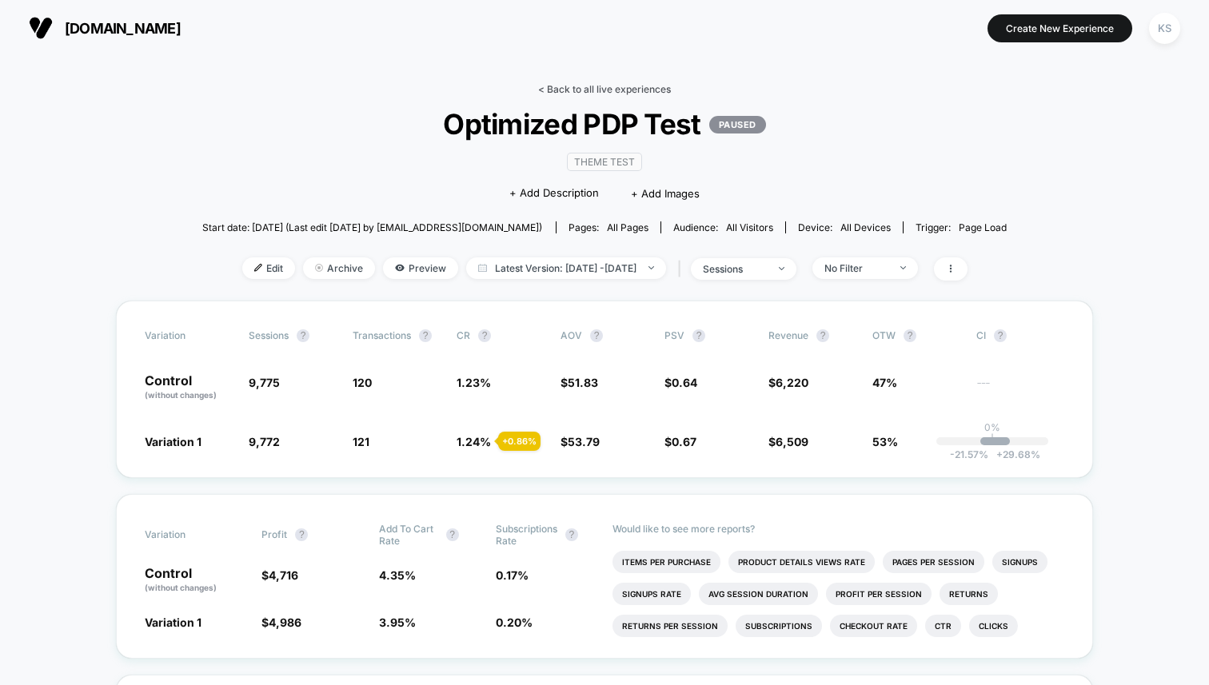
click at [576, 89] on link "< Back to all live experiences" at bounding box center [604, 89] width 133 height 12
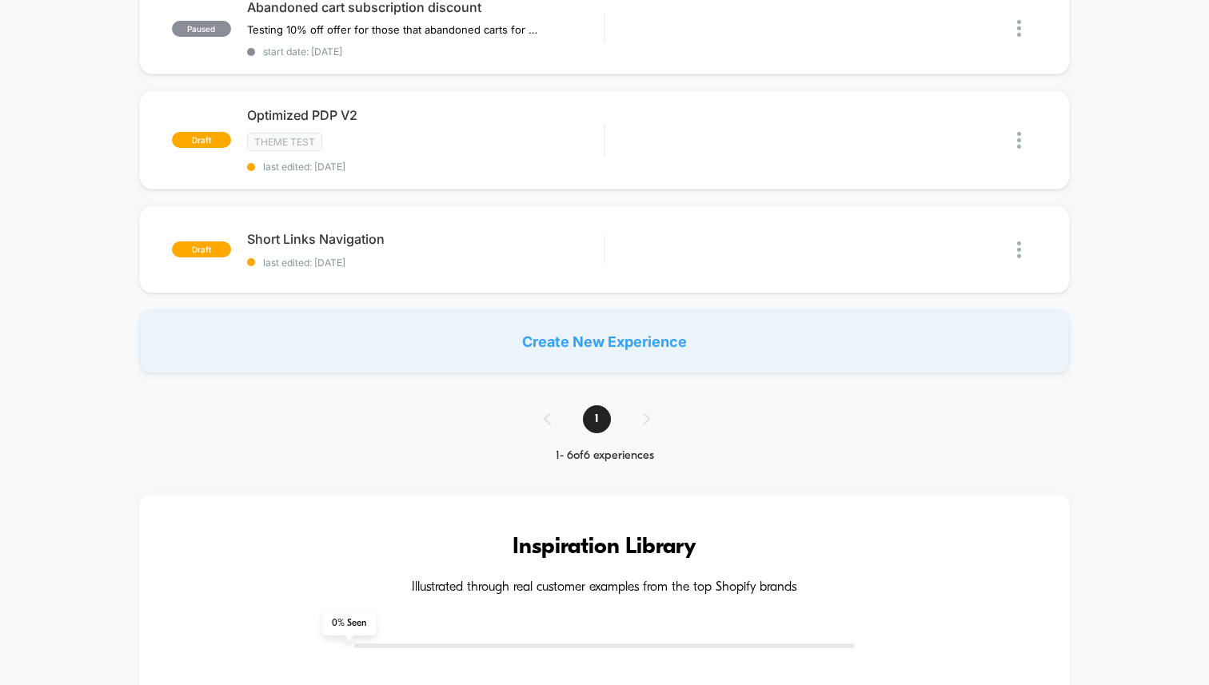
scroll to position [508, 0]
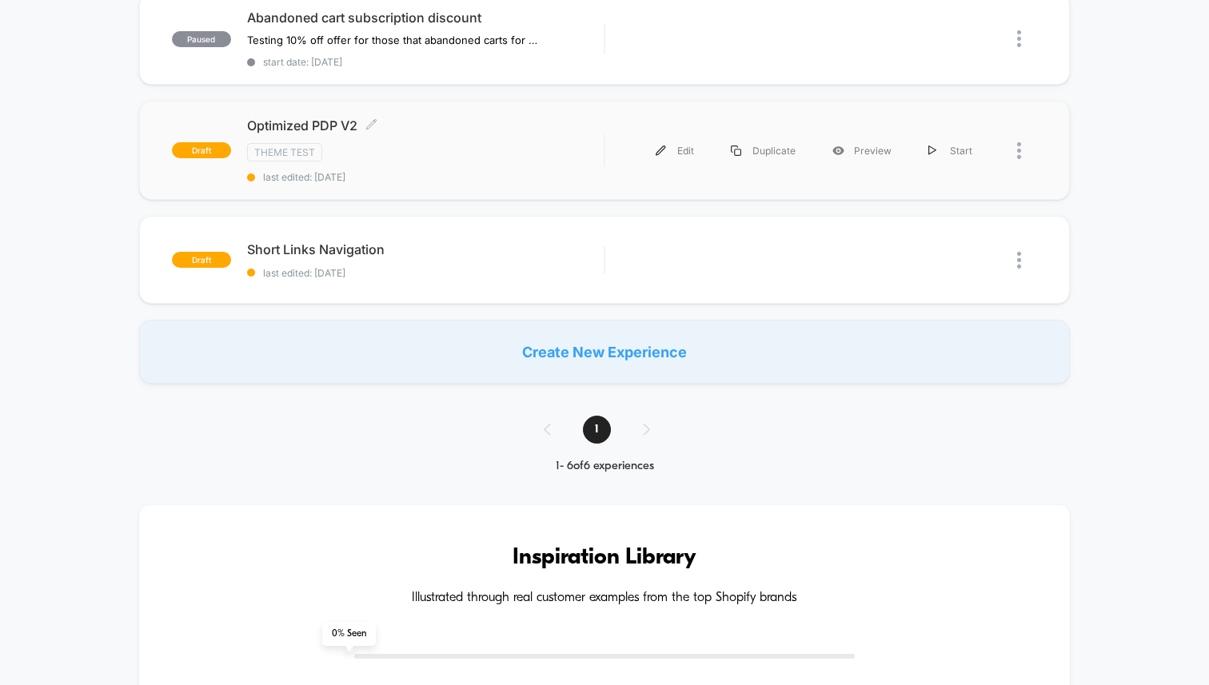
click at [501, 176] on span "last edited: [DATE]" at bounding box center [425, 177] width 357 height 12
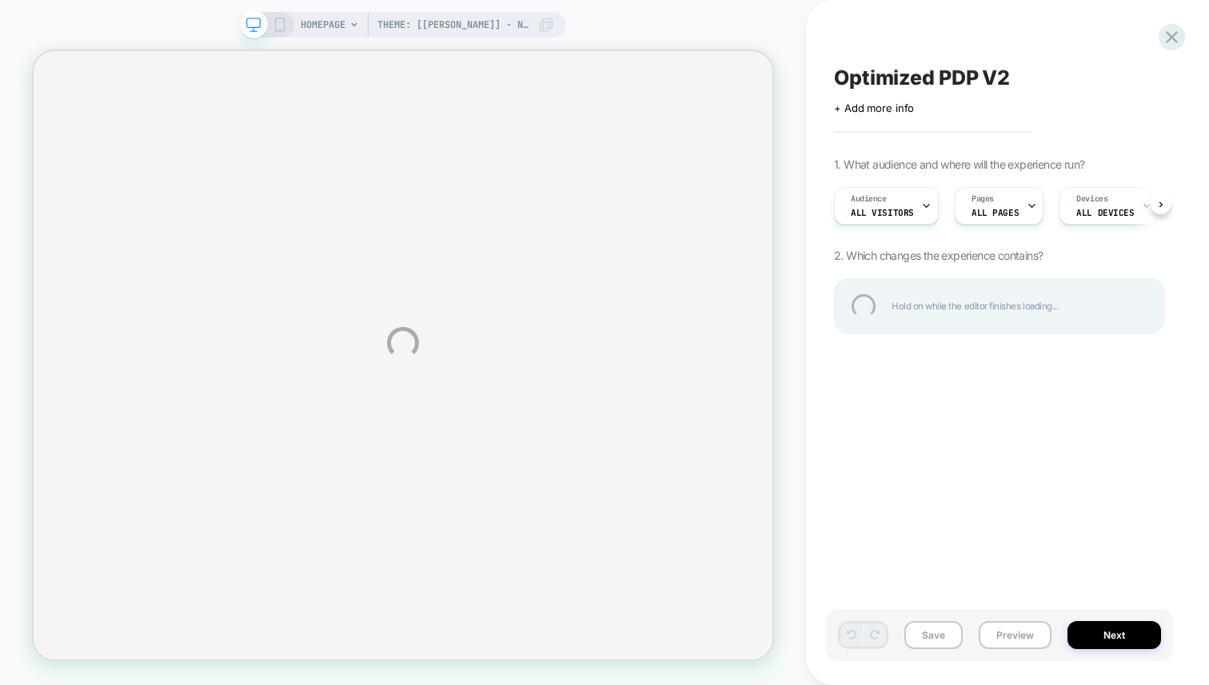
click at [1157, 205] on div "Theme: [[PERSON_NAME]] - new PDPs + shop all HOMEPAGE Theme: [[PERSON_NAME]] - …" at bounding box center [604, 342] width 1209 height 685
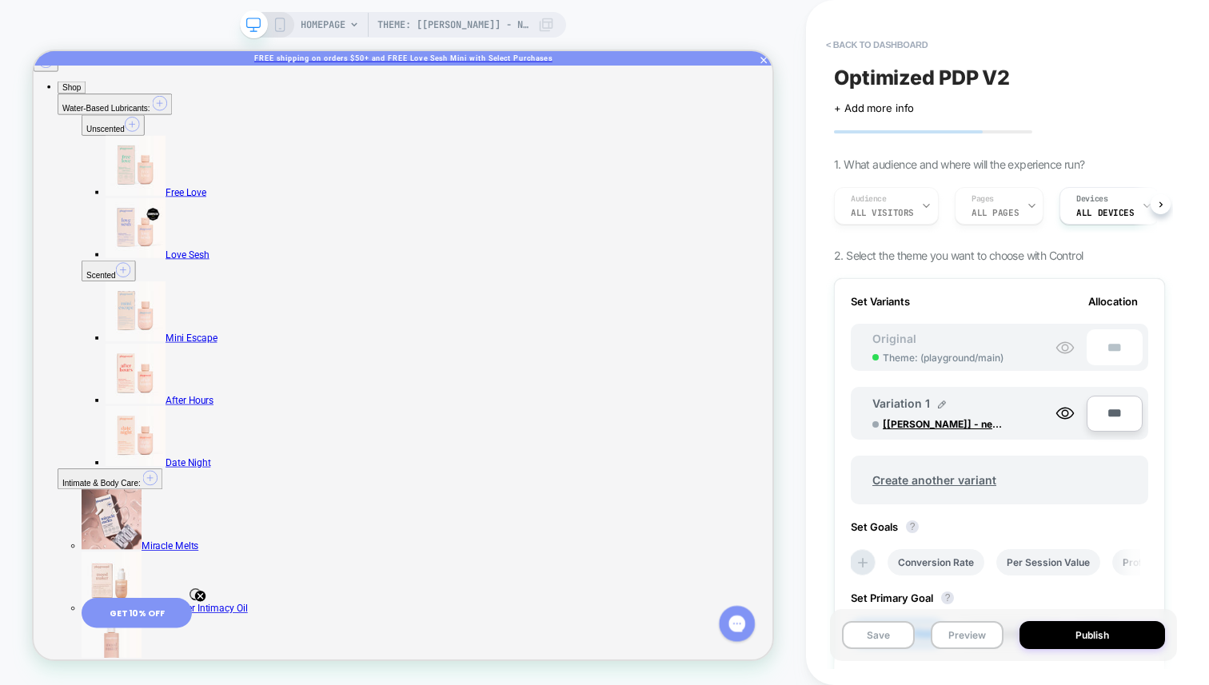
click at [268, 20] on div at bounding box center [266, 25] width 41 height 14
click at [277, 29] on icon at bounding box center [280, 25] width 14 height 14
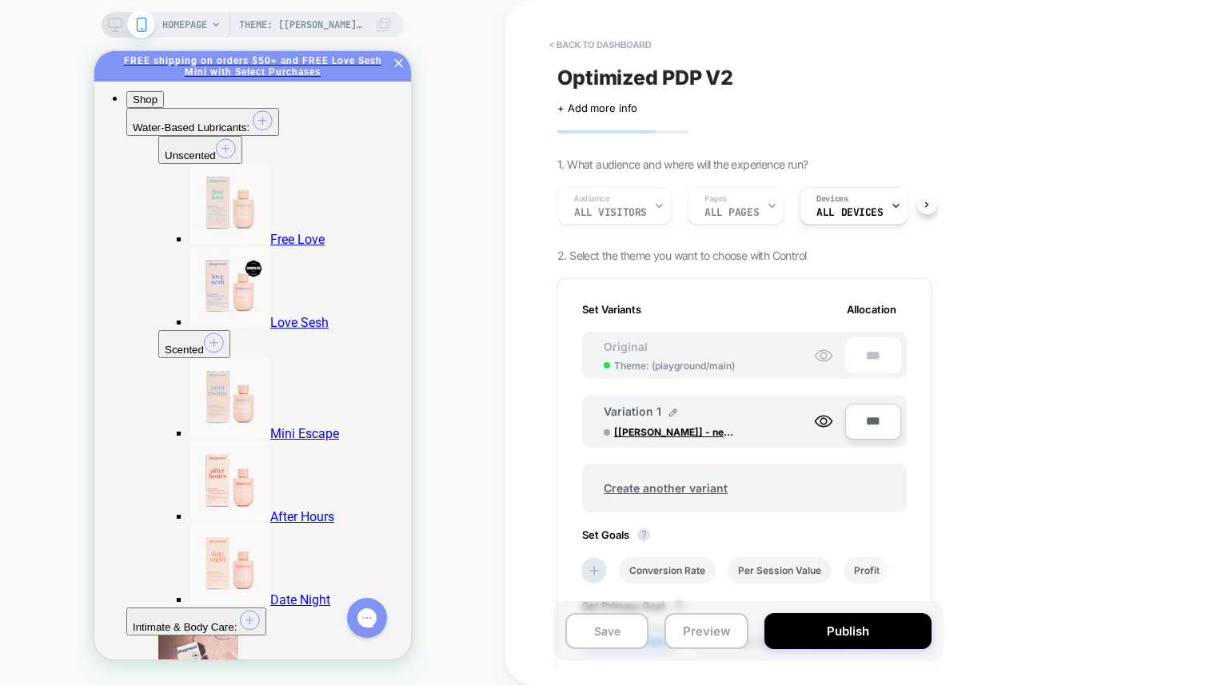
click at [112, 29] on icon at bounding box center [115, 25] width 14 height 14
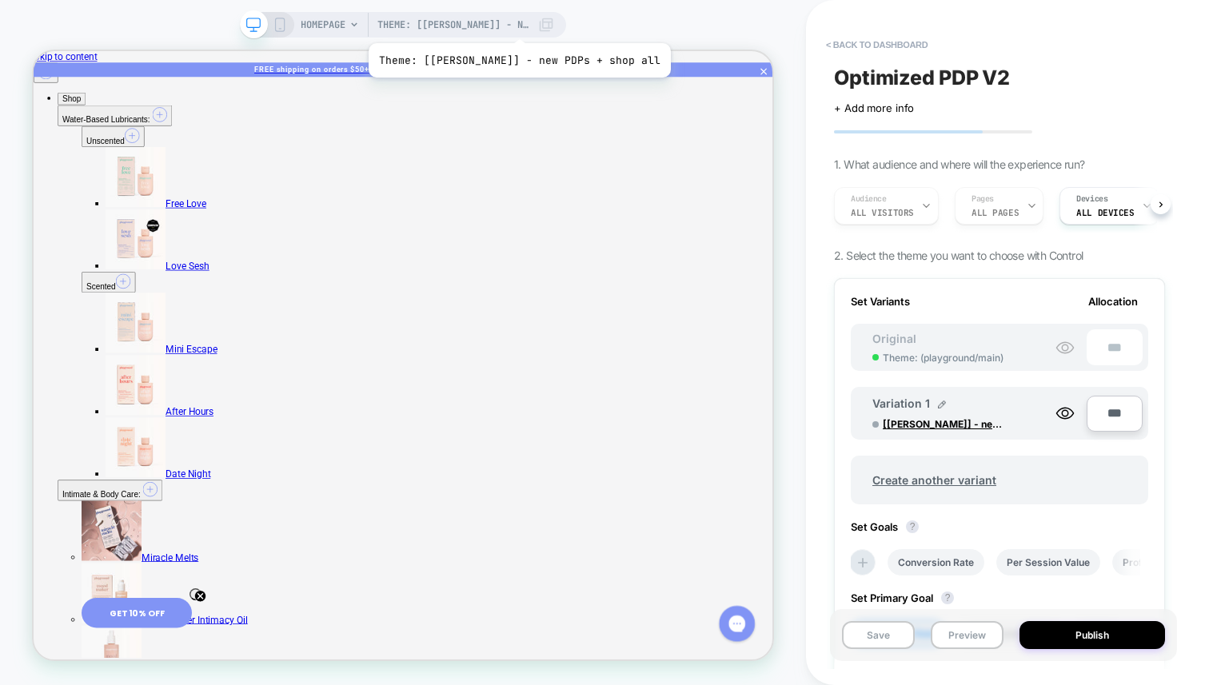
click at [507, 23] on span "Theme: [[PERSON_NAME]] - new PDPs + shop all" at bounding box center [453, 25] width 152 height 26
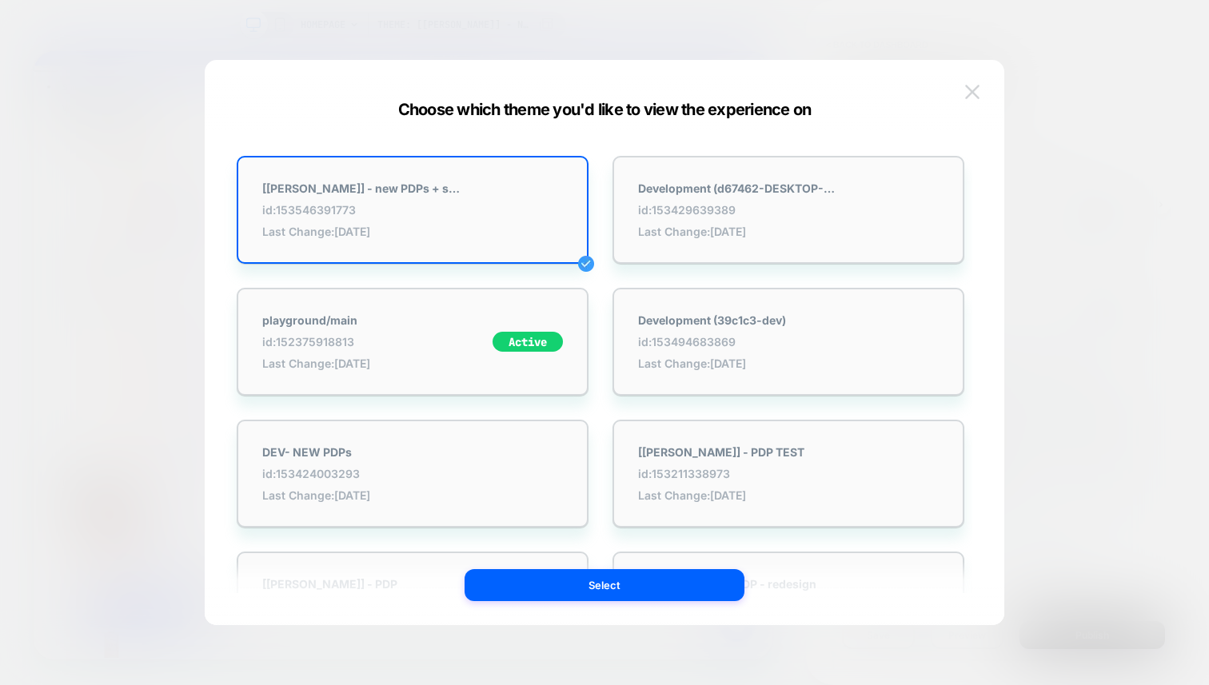
click at [975, 98] on button at bounding box center [972, 92] width 24 height 24
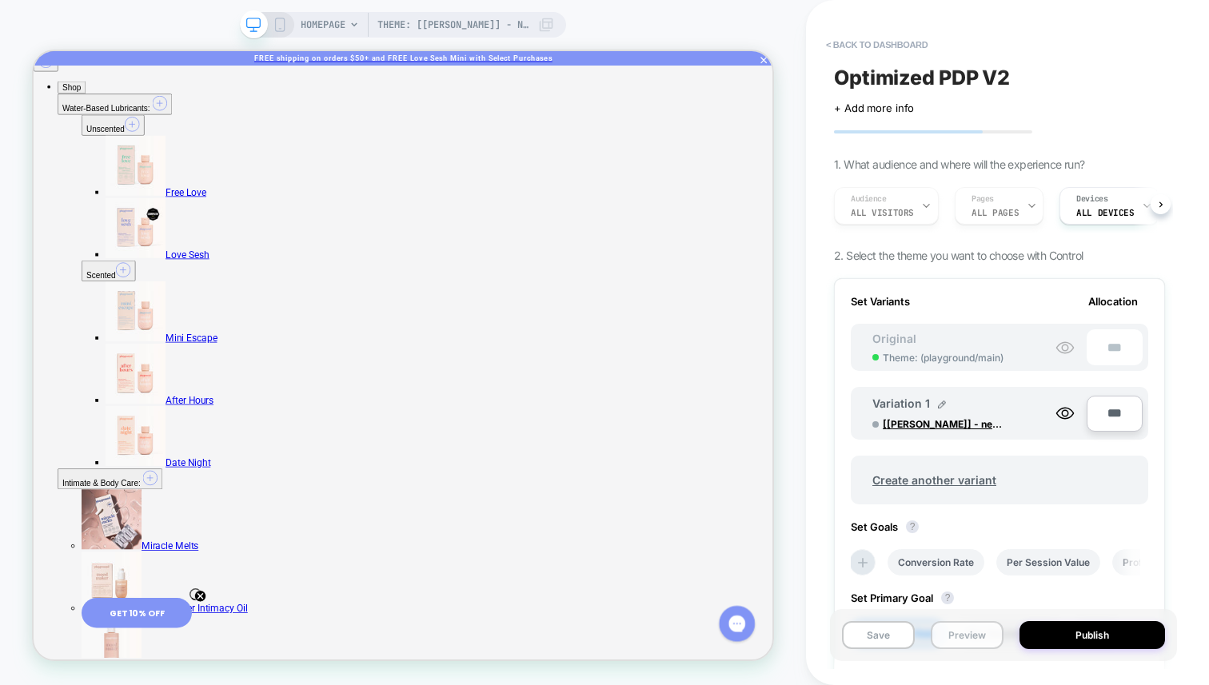
click at [939, 643] on button "Preview" at bounding box center [967, 635] width 73 height 28
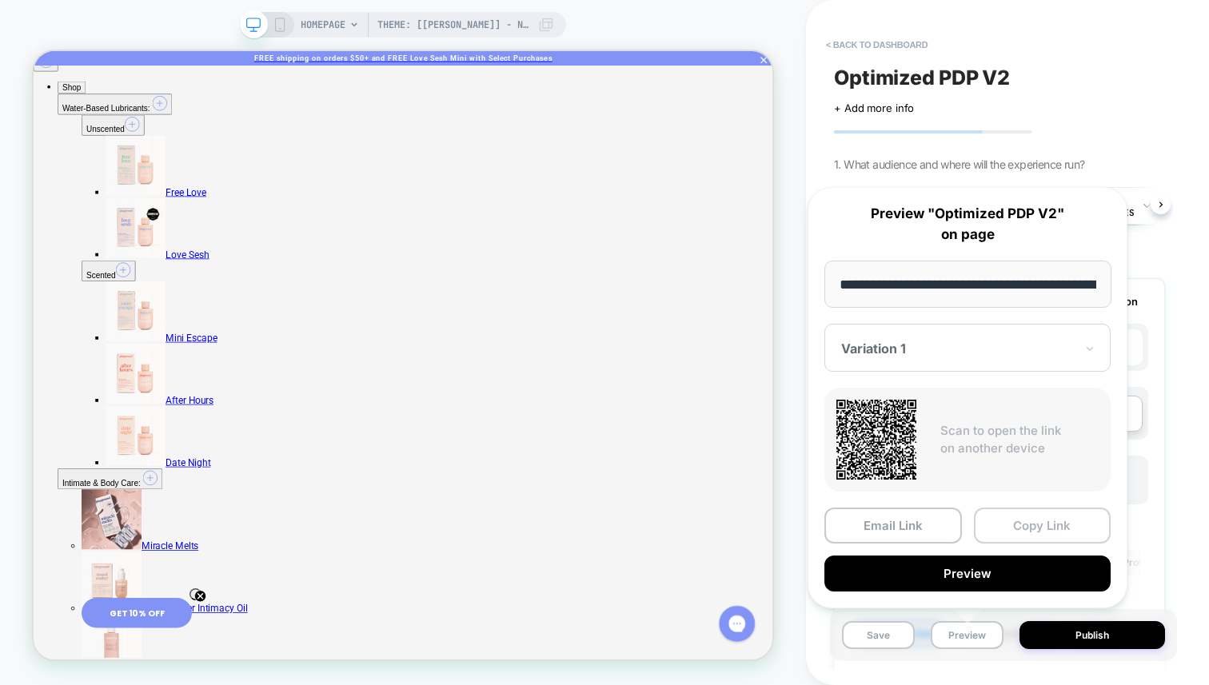
click at [1022, 536] on button "Copy Link" at bounding box center [1043, 526] width 138 height 36
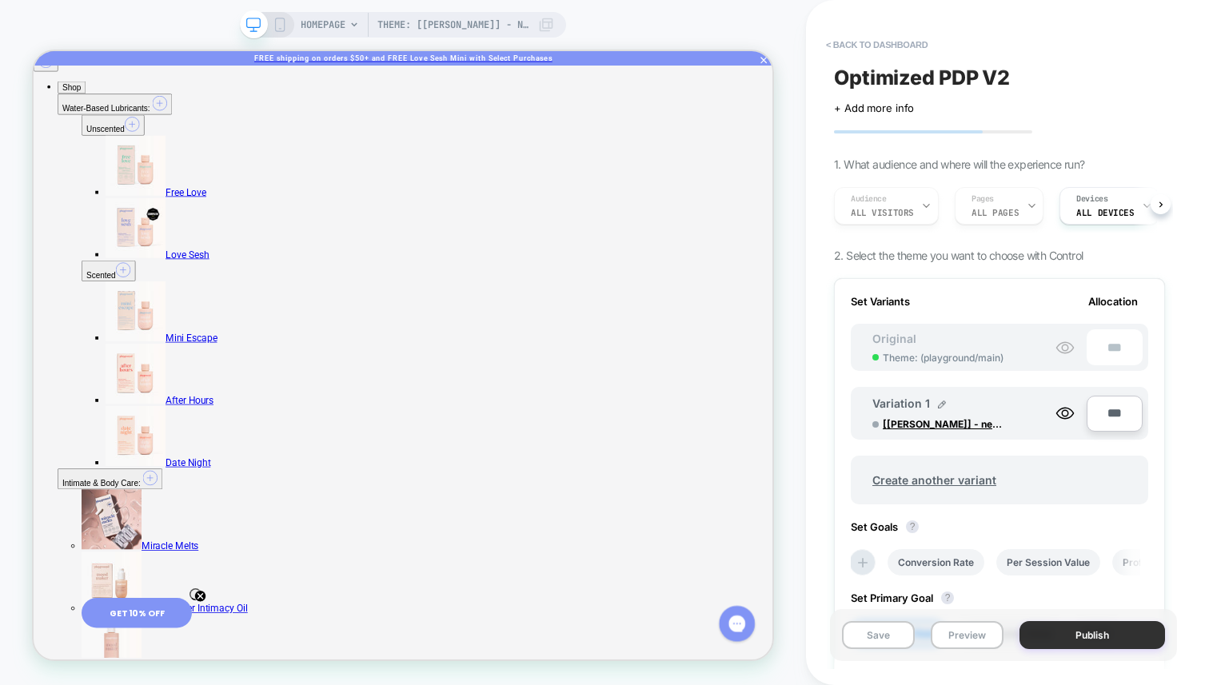
click at [1082, 637] on button "Publish" at bounding box center [1091, 635] width 145 height 28
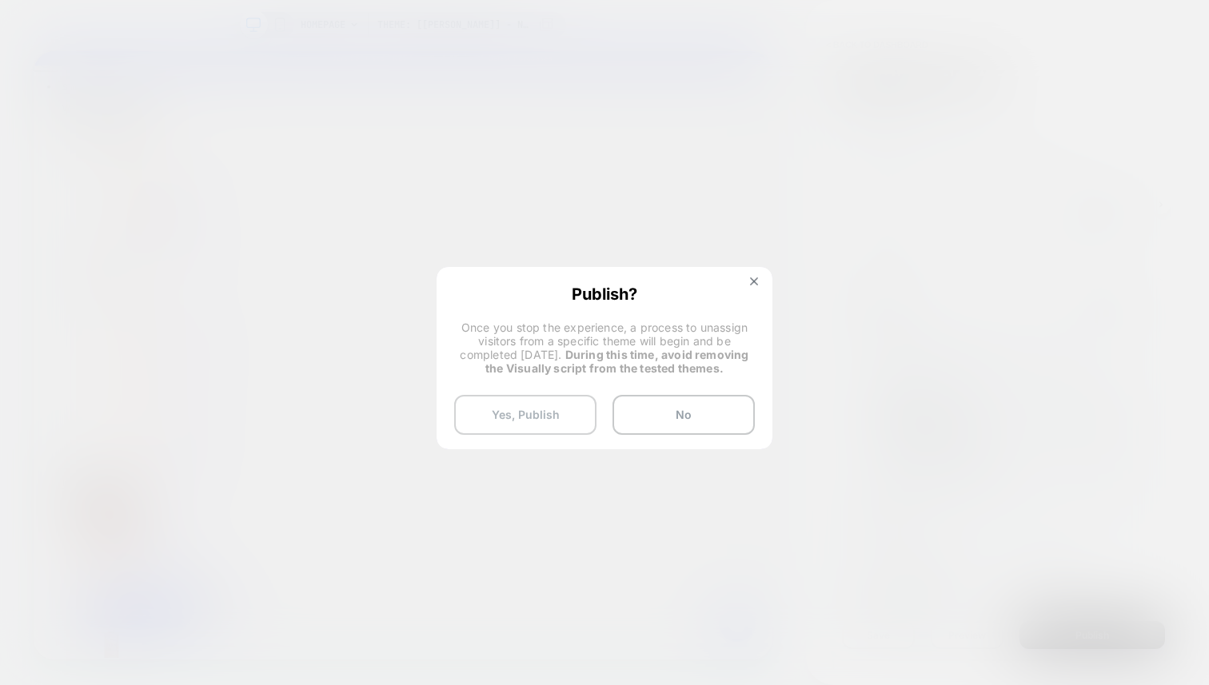
click at [556, 416] on button "Yes, Publish" at bounding box center [525, 415] width 142 height 40
